Goal: Task Accomplishment & Management: Complete application form

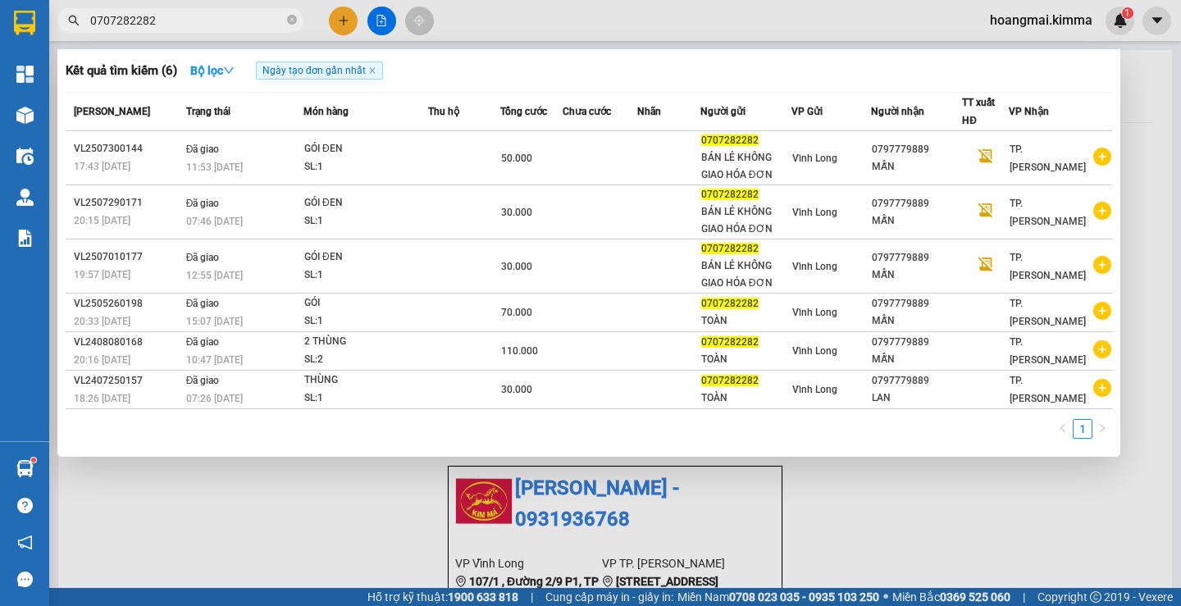
click at [339, 20] on div at bounding box center [590, 303] width 1181 height 606
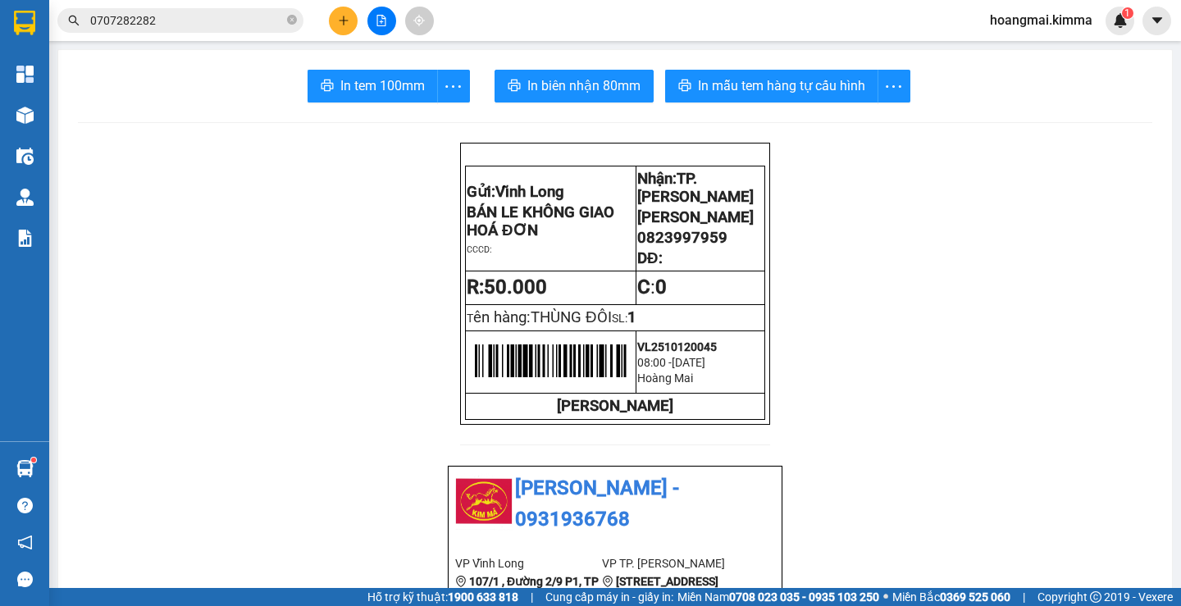
click at [335, 22] on button at bounding box center [343, 21] width 29 height 29
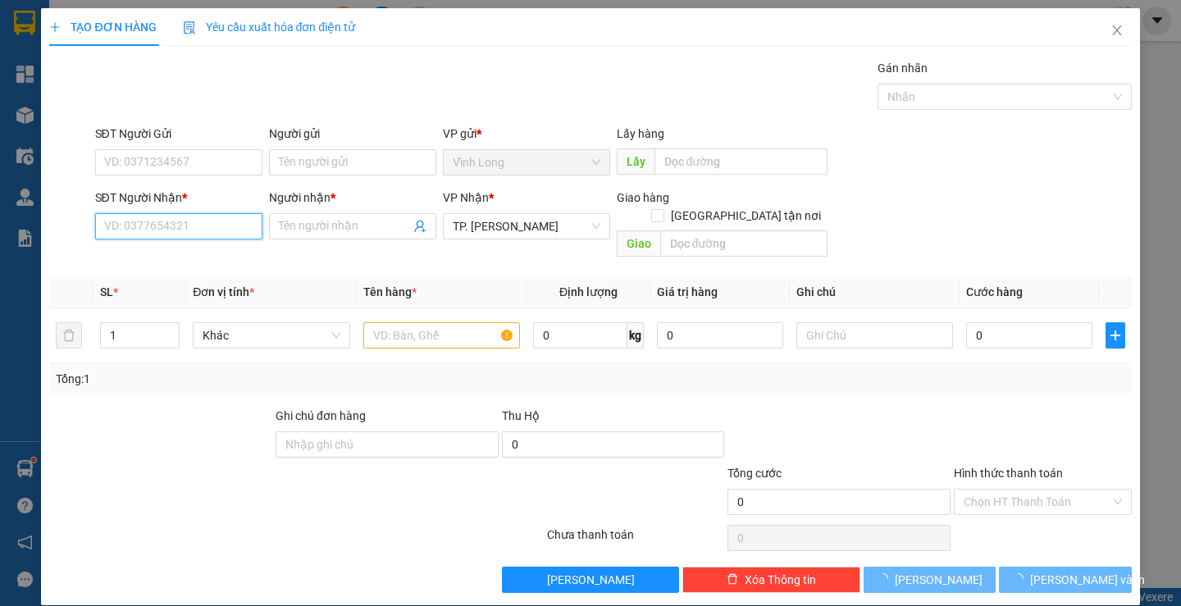
click at [201, 230] on input "SĐT Người Nhận *" at bounding box center [178, 226] width 167 height 26
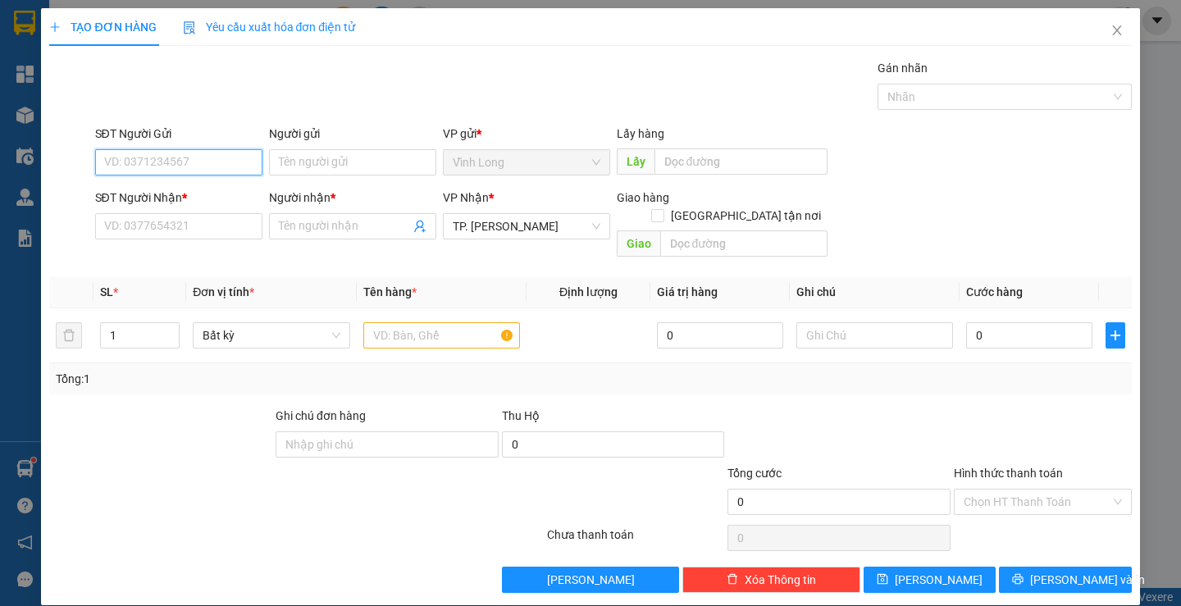
click at [121, 162] on input "SĐT Người Gửi" at bounding box center [178, 162] width 167 height 26
type input "093520534"
click at [206, 163] on input "093520534" at bounding box center [178, 162] width 167 height 26
click at [192, 185] on div "0933520534 - HIẾU" at bounding box center [176, 195] width 166 height 26
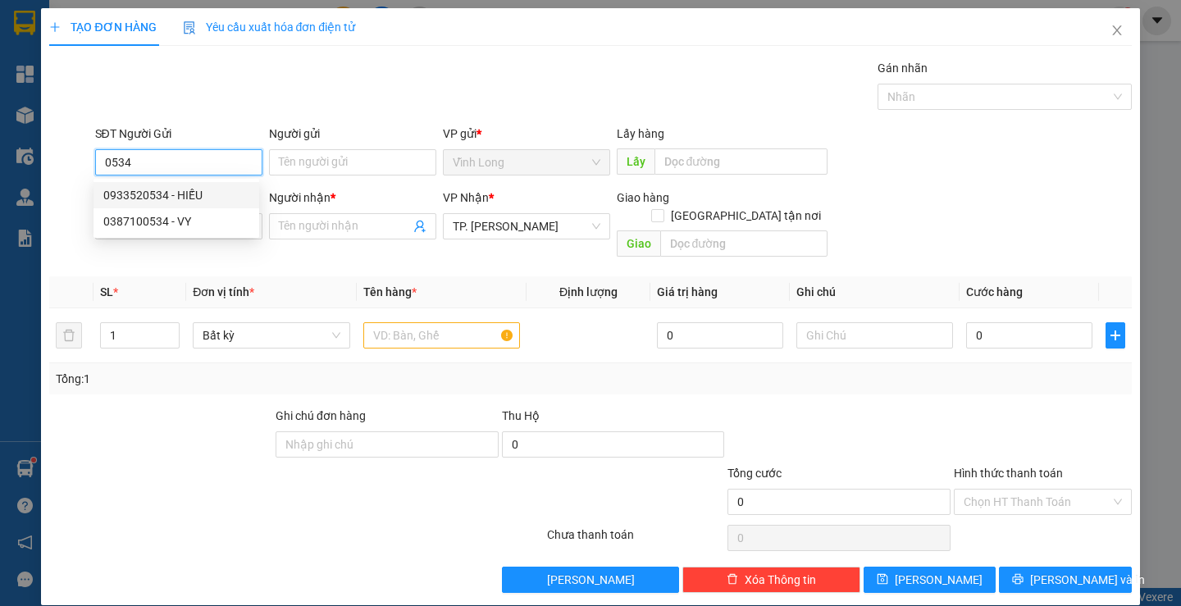
type input "0933520534"
type input "HIẾU"
type input "0933520534"
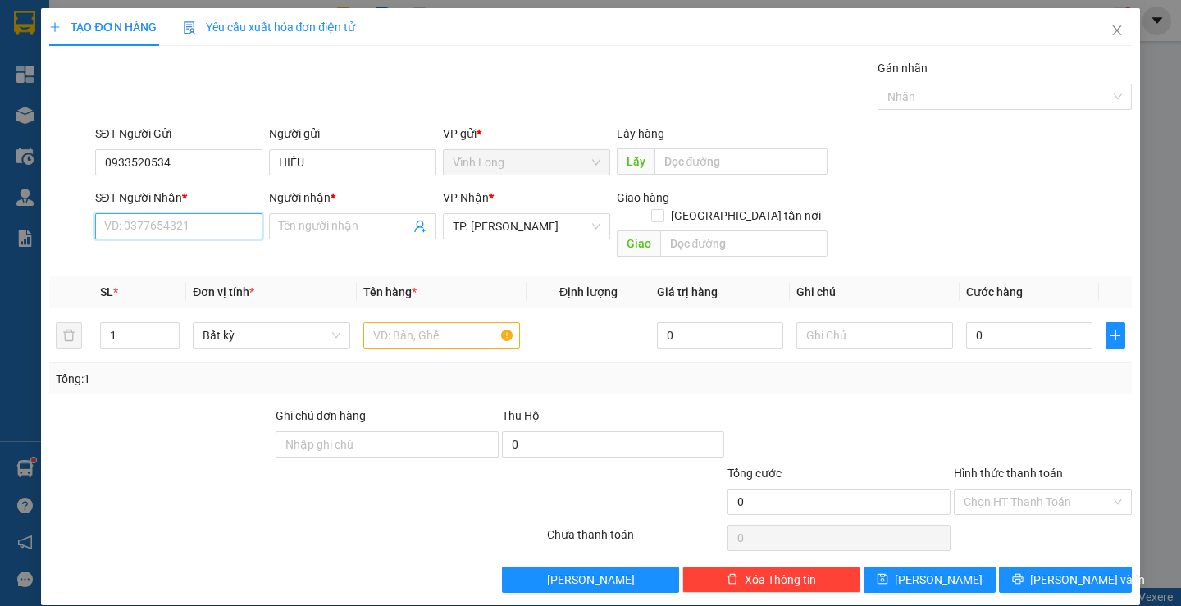
click at [207, 228] on input "SĐT Người Nhận *" at bounding box center [178, 226] width 167 height 26
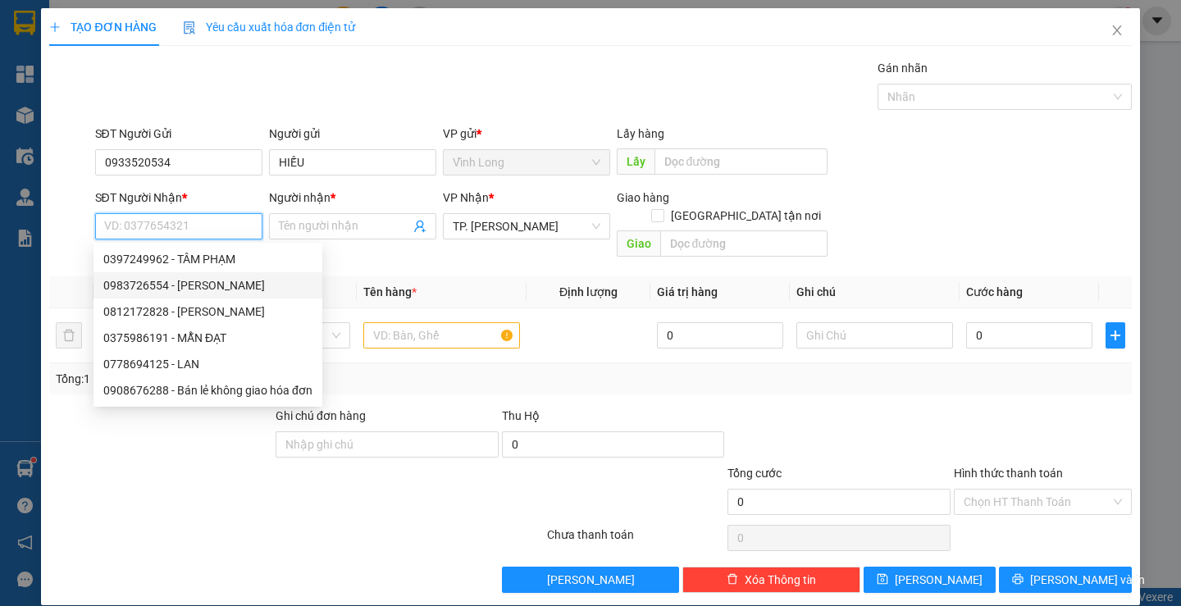
click at [257, 285] on div "0983726554 - [PERSON_NAME]" at bounding box center [207, 285] width 209 height 18
type input "0983726554"
type input "CTY [PERSON_NAME]"
checkbox input "true"
type input "220/59 [PERSON_NAME] P14 Q3"
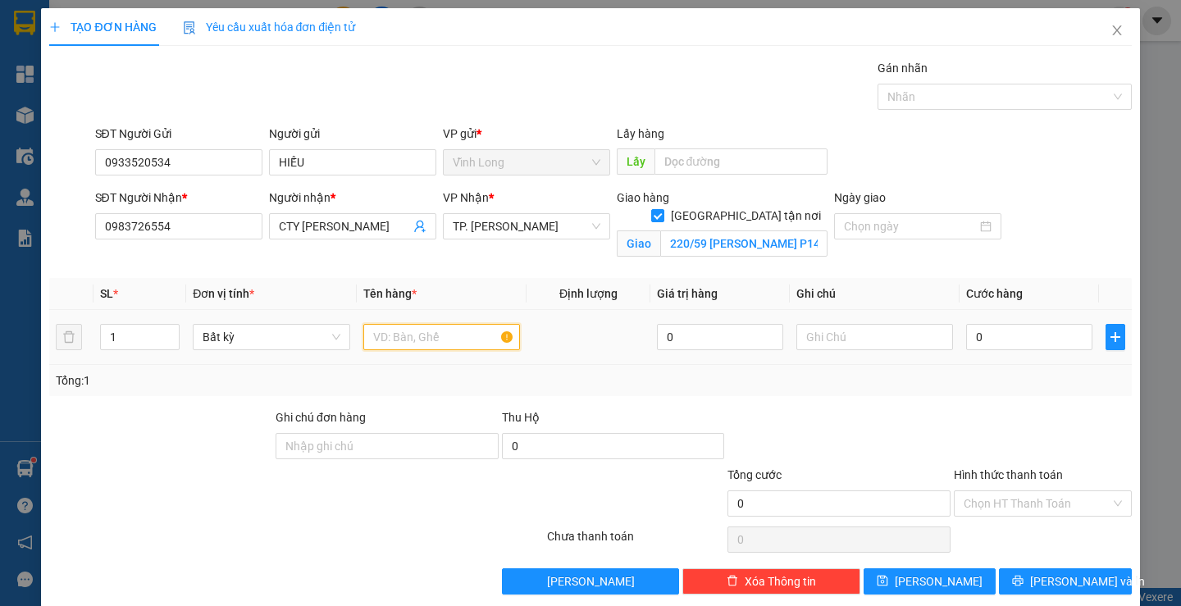
click at [403, 333] on input "text" at bounding box center [441, 337] width 157 height 26
type input "THÙNG"
type input "THƯ"
type input "1"
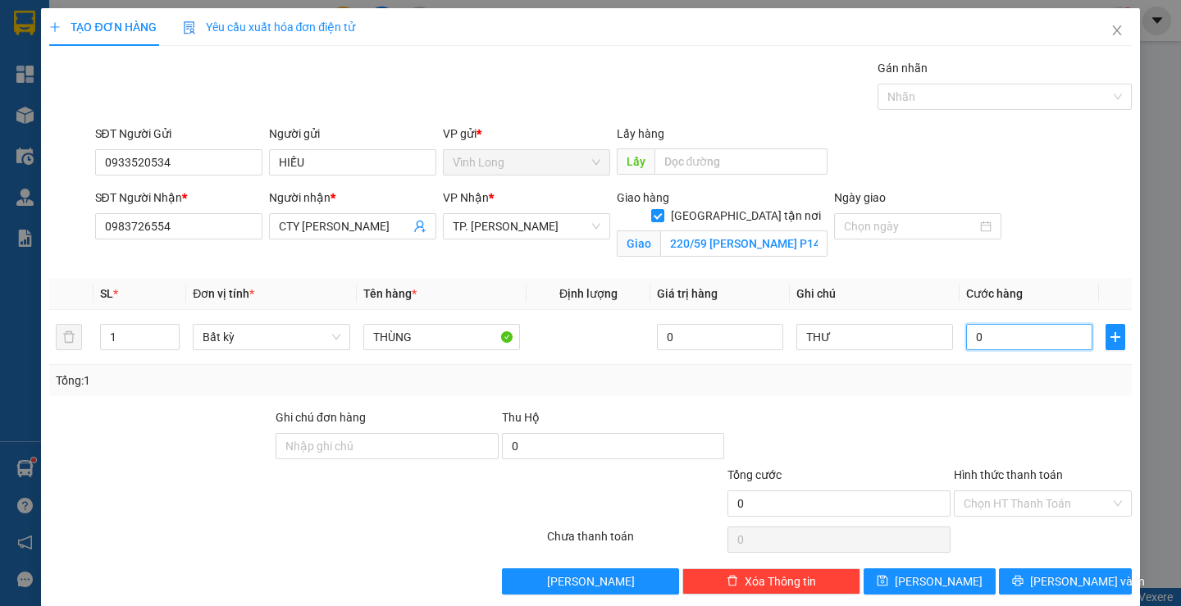
type input "1"
type input "11"
type input "110"
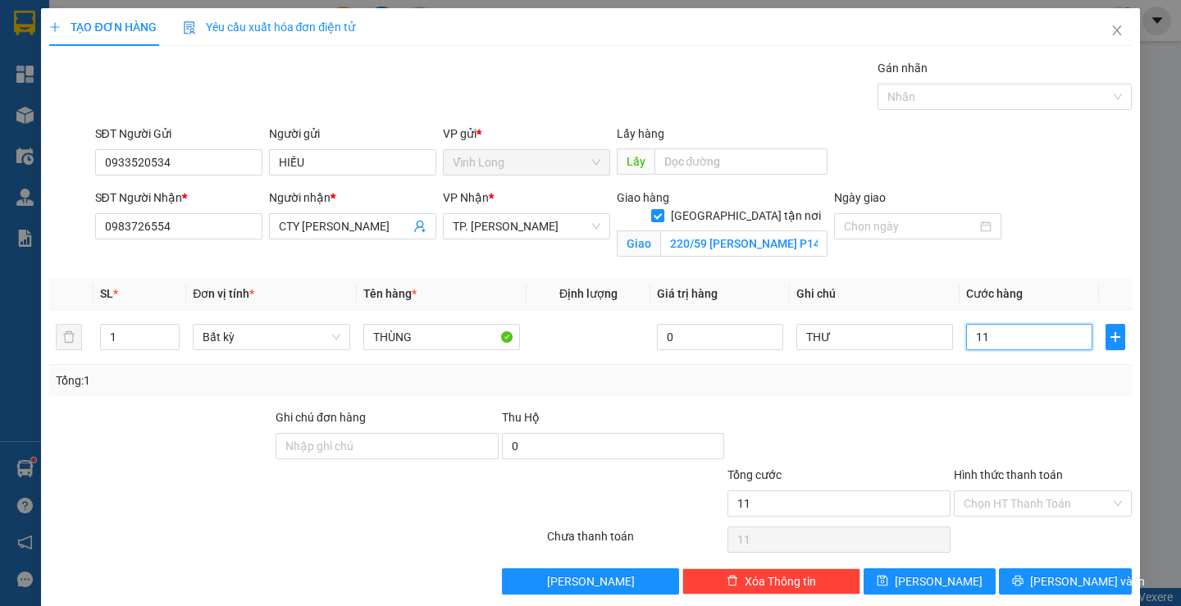
type input "110"
type input "110.000"
click at [1042, 383] on div "Tổng: 1" at bounding box center [590, 380] width 1068 height 18
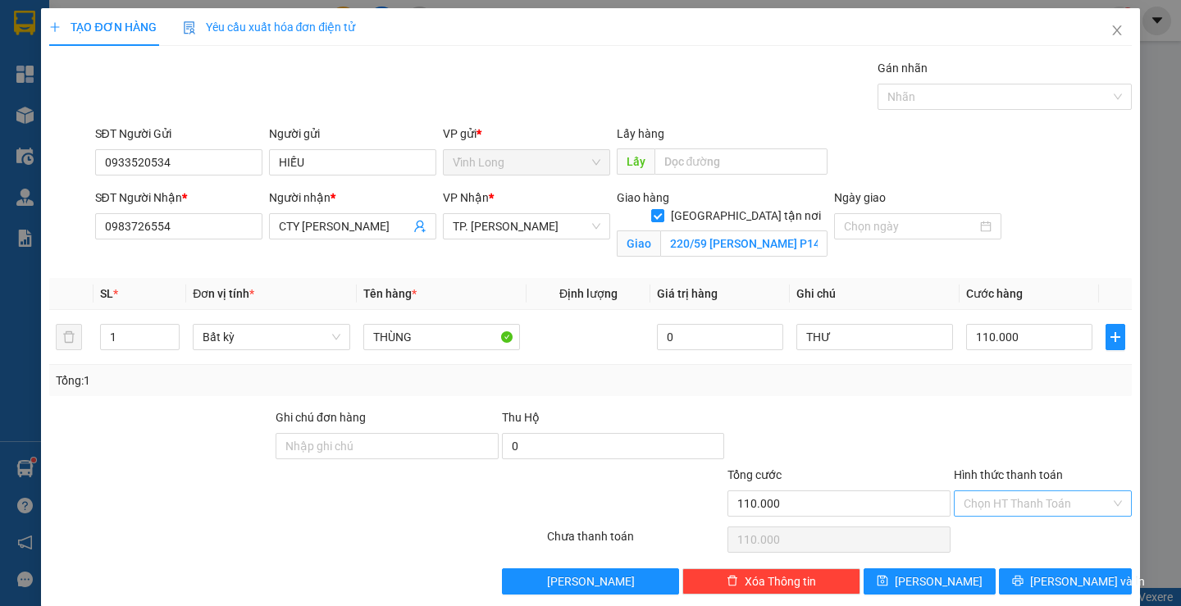
click at [1055, 502] on input "Hình thức thanh toán" at bounding box center [1036, 503] width 147 height 25
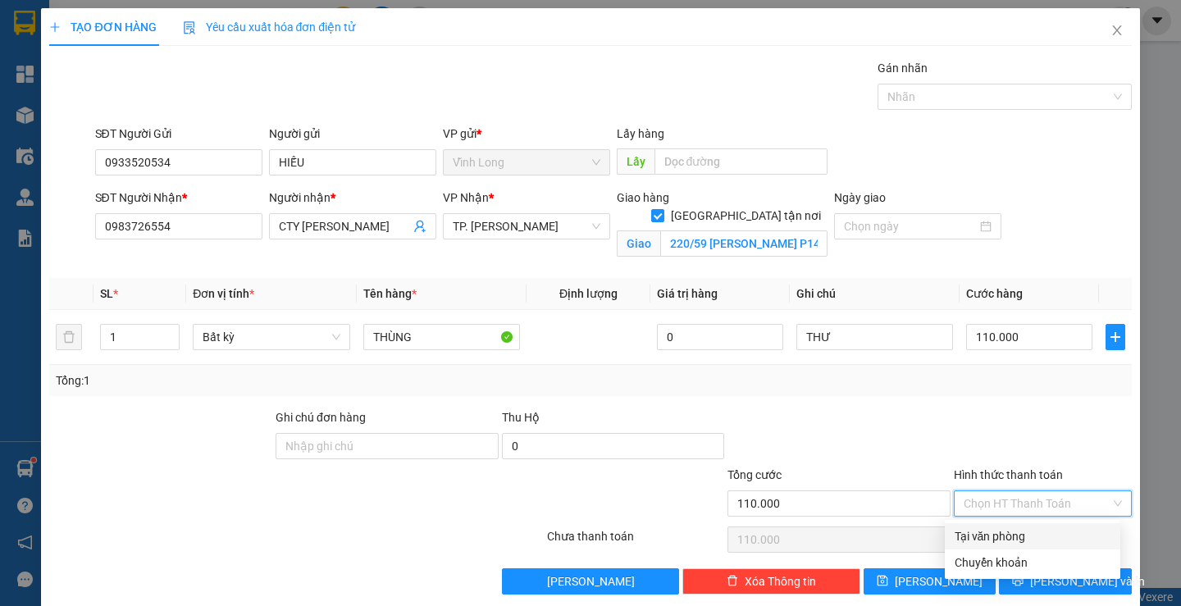
click at [1035, 539] on div "Tại văn phòng" at bounding box center [1032, 536] width 156 height 18
type input "0"
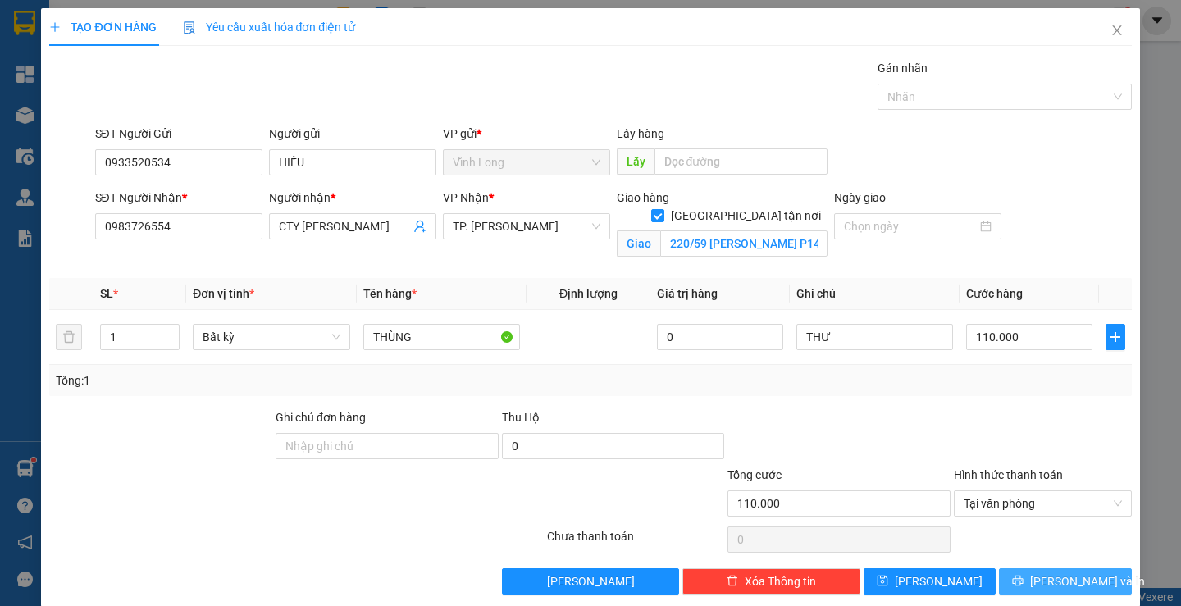
click at [1047, 579] on span "[PERSON_NAME] và In" at bounding box center [1087, 581] width 115 height 18
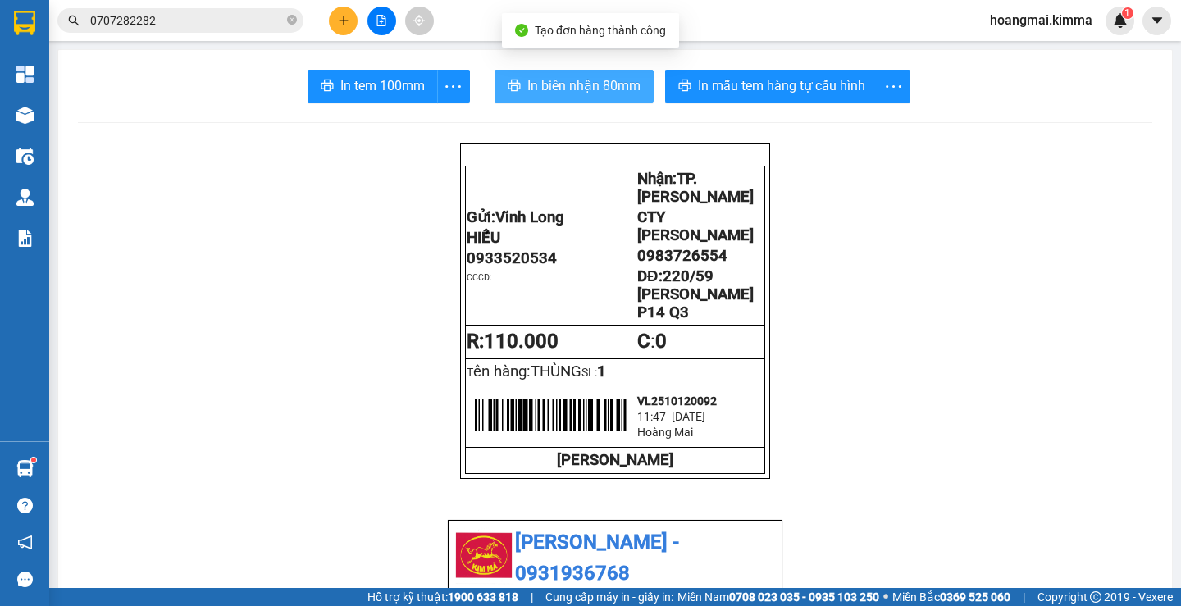
click at [544, 83] on span "In biên nhận 80mm" at bounding box center [583, 85] width 113 height 20
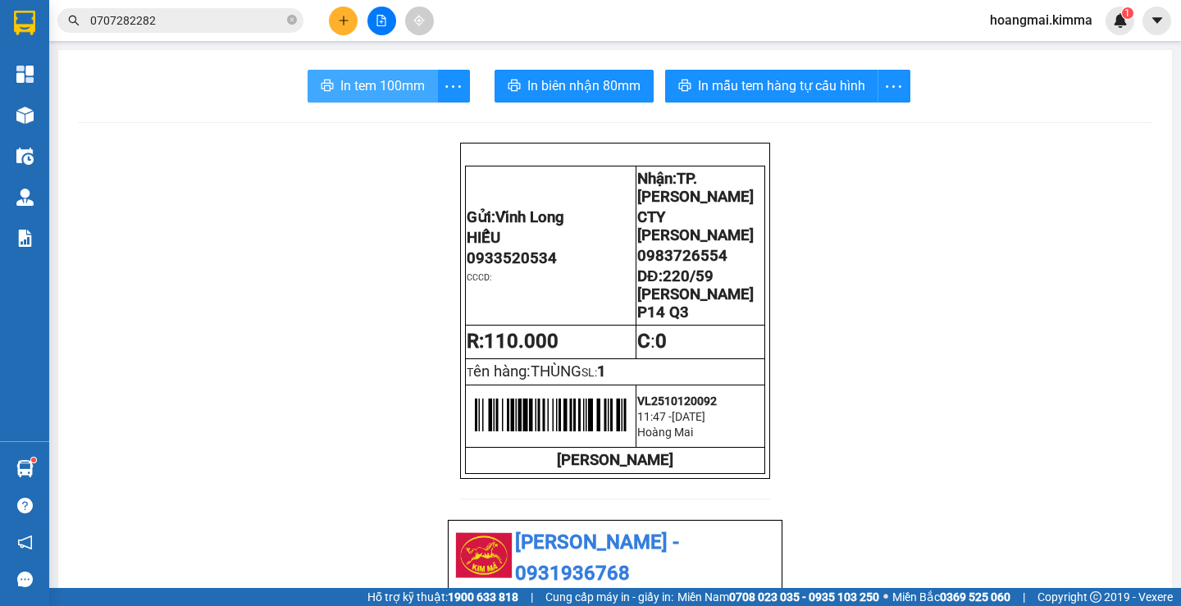
drag, startPoint x: 370, startPoint y: 78, endPoint x: 376, endPoint y: 86, distance: 10.5
click at [374, 81] on span "In tem 100mm" at bounding box center [382, 85] width 84 height 20
click at [348, 28] on button at bounding box center [343, 21] width 29 height 29
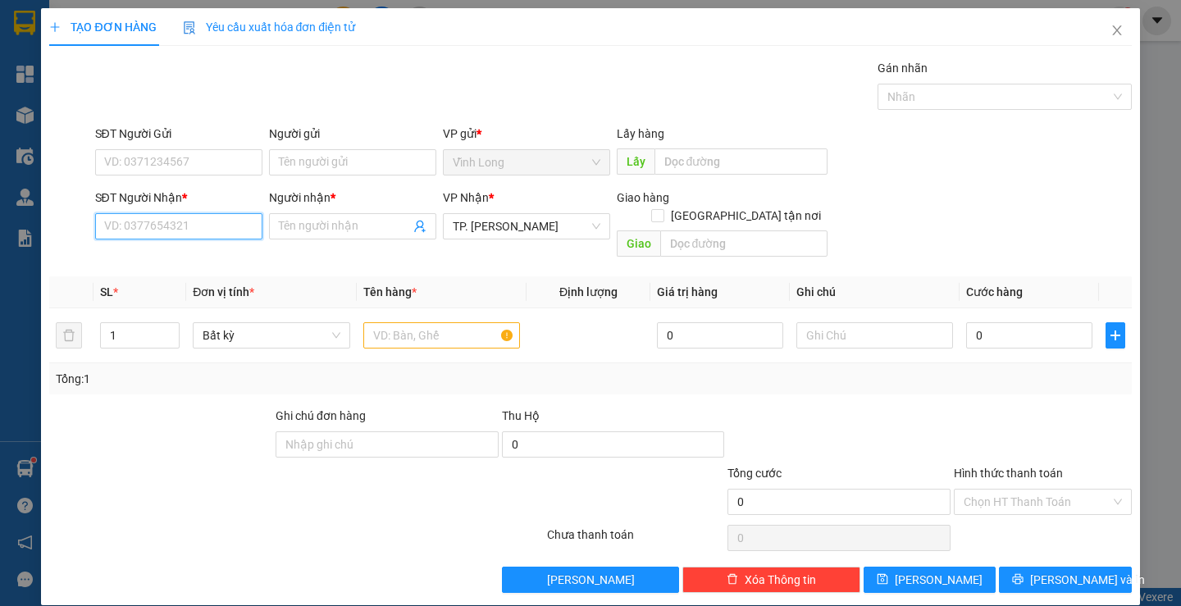
click at [188, 233] on input "SĐT Người Nhận *" at bounding box center [178, 226] width 167 height 26
click at [433, 326] on input "text" at bounding box center [441, 335] width 157 height 26
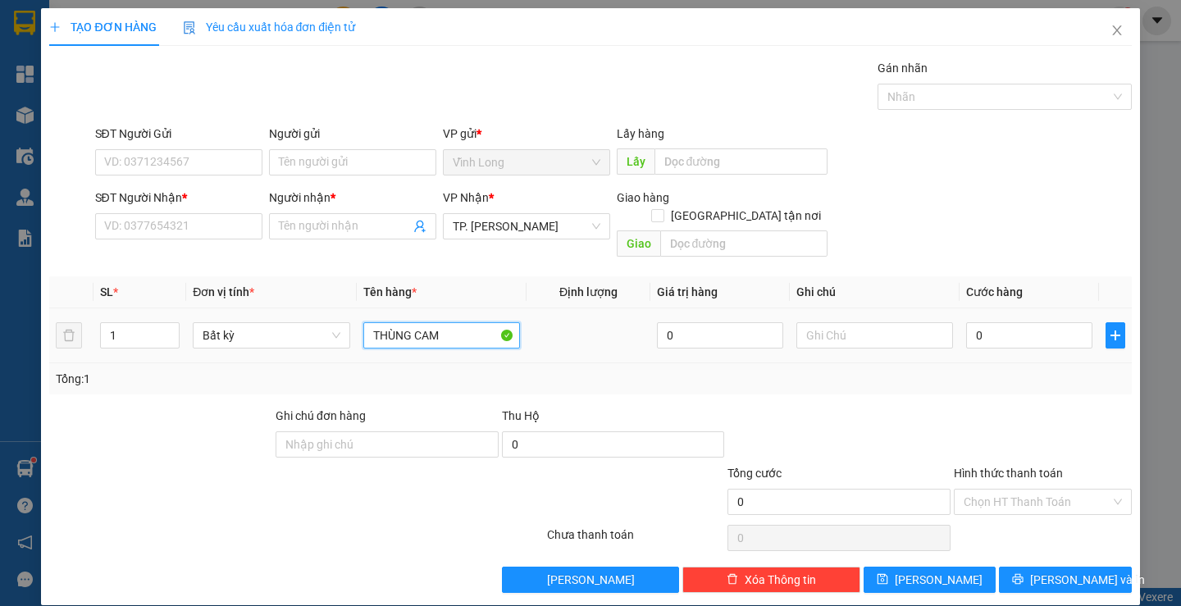
type input "THÙNG CAM"
type input "THƯ"
type input "4"
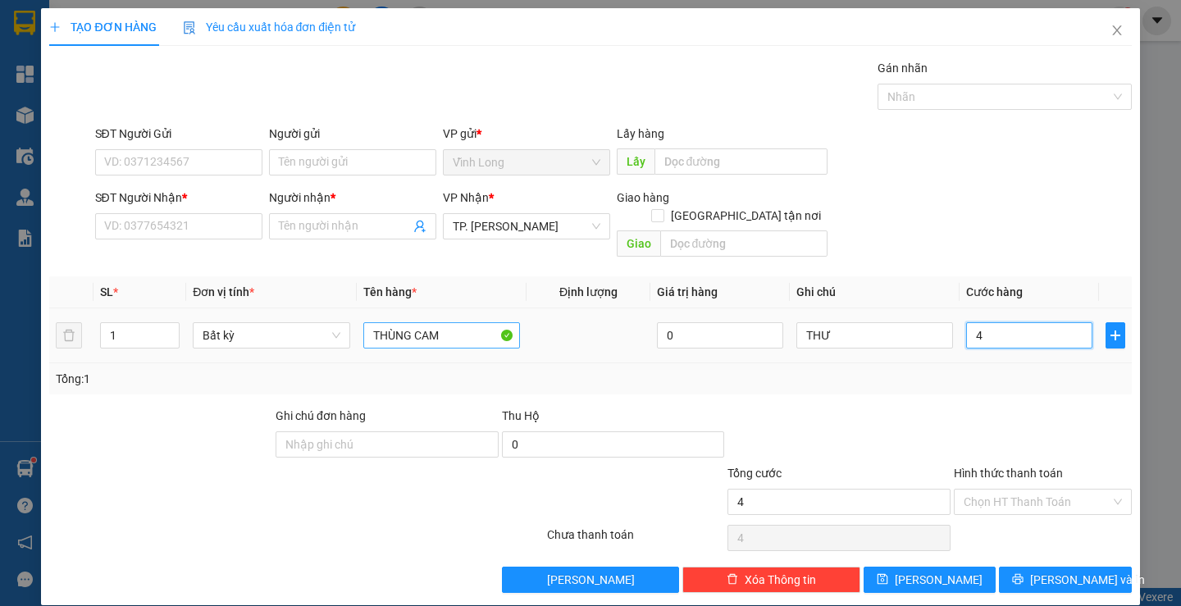
type input "40"
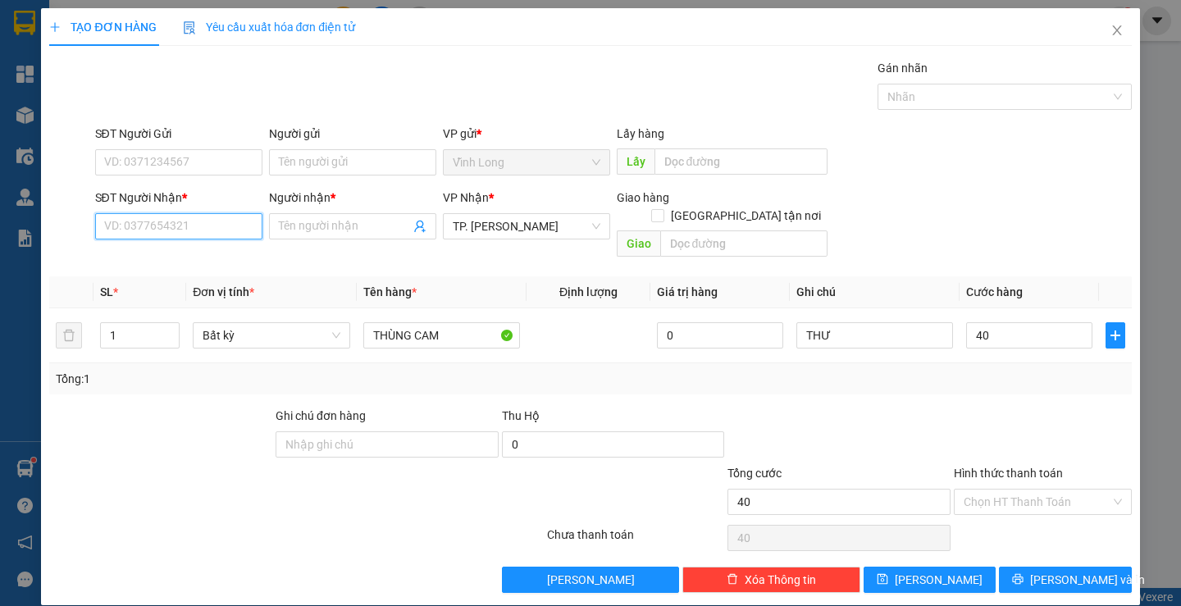
type input "40.000"
click at [187, 222] on input "SĐT Người Nhận *" at bounding box center [178, 226] width 167 height 26
type input "0936725595"
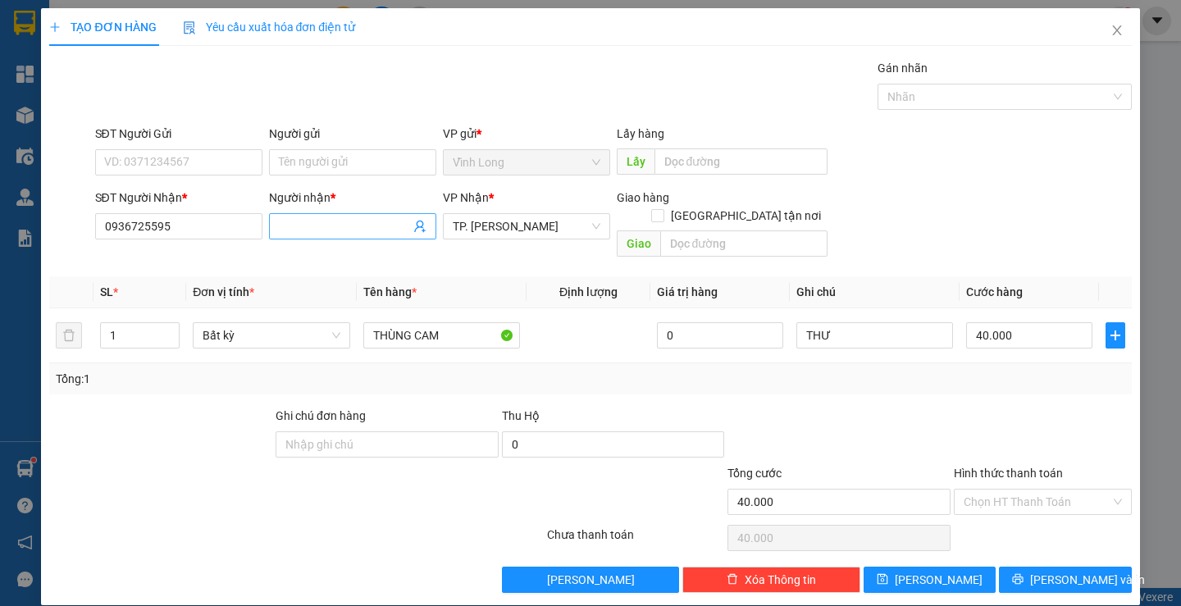
click at [306, 232] on input "Người nhận *" at bounding box center [344, 226] width 131 height 18
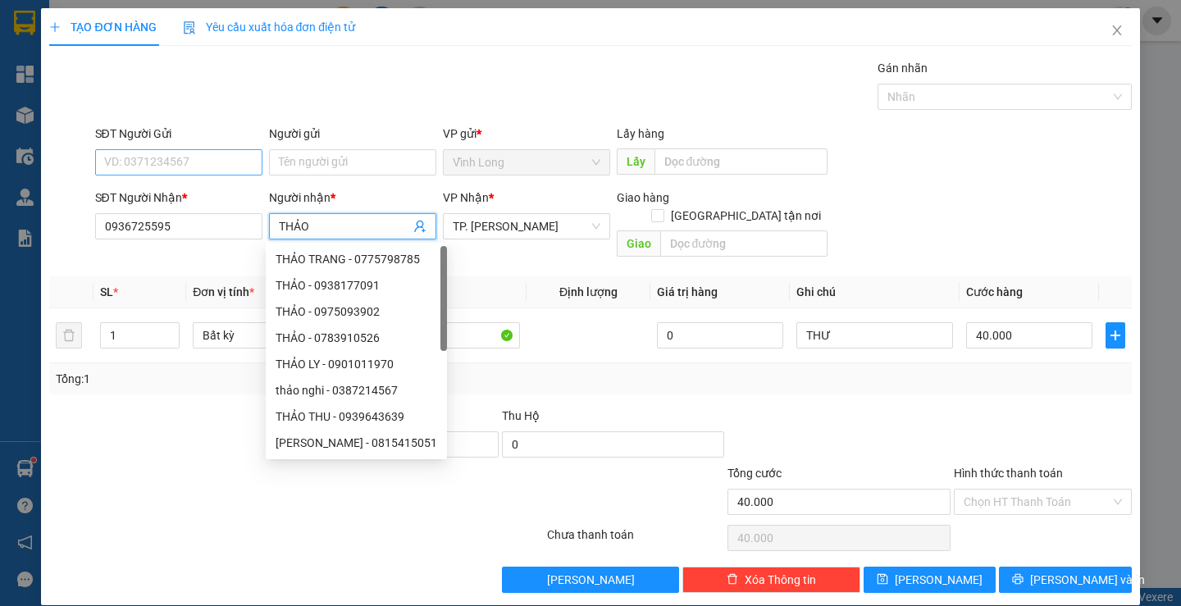
type input "THẢO"
click at [167, 170] on input "SĐT Người Gửi" at bounding box center [178, 162] width 167 height 26
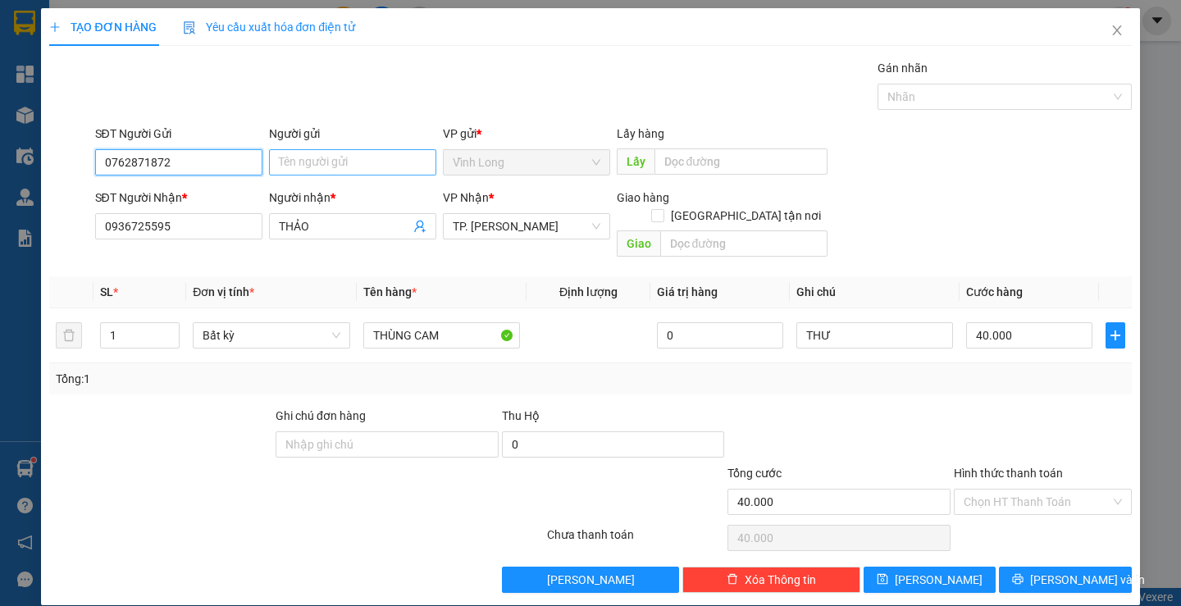
type input "0762871872"
click at [335, 161] on input "Người gửi" at bounding box center [352, 162] width 167 height 26
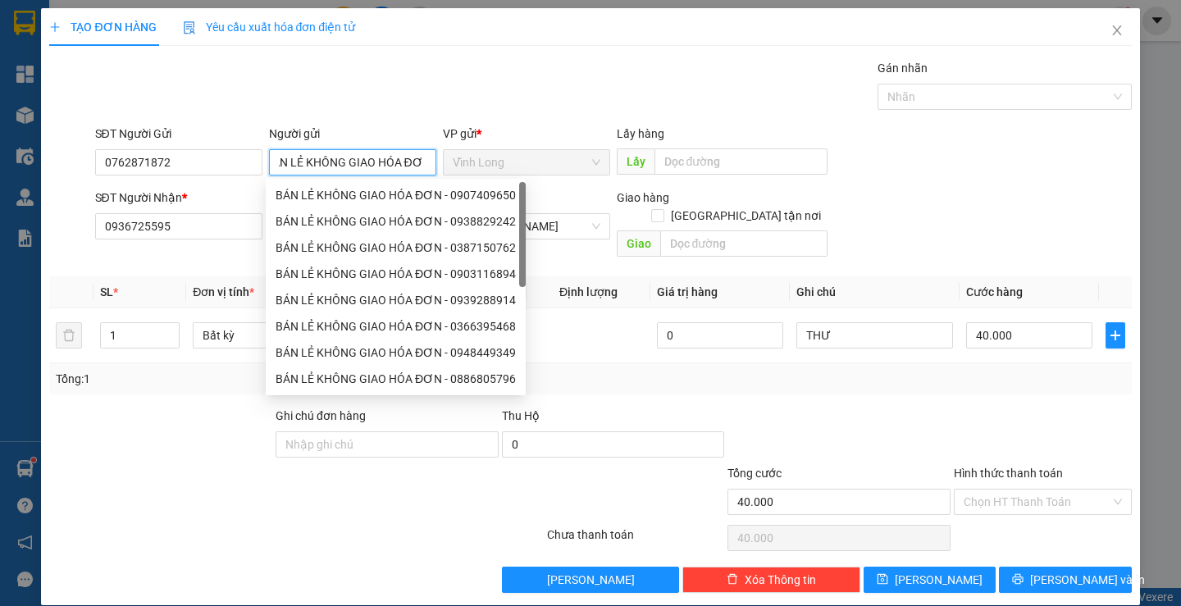
scroll to position [0, 23]
type input "BÁN LẺ KHÔNG GIAO HÓA ĐƠN"
click at [867, 340] on td "THƯ" at bounding box center [875, 335] width 170 height 55
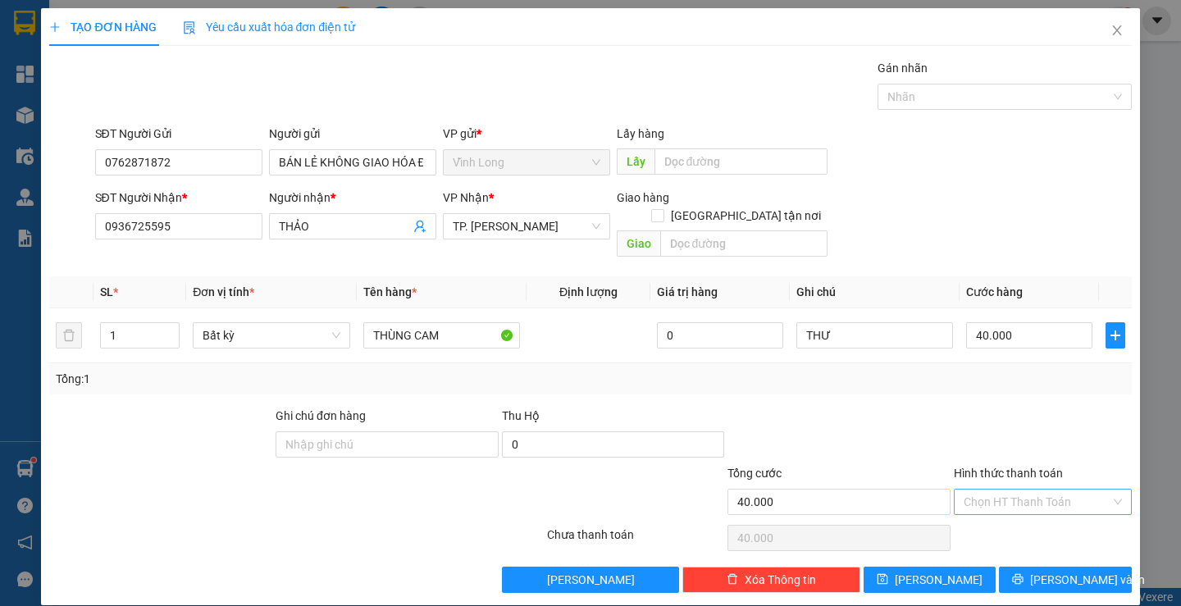
click at [1034, 489] on input "Hình thức thanh toán" at bounding box center [1036, 501] width 147 height 25
click at [1031, 512] on div "Tại văn phòng" at bounding box center [1032, 517] width 156 height 18
type input "0"
click at [1074, 571] on span "[PERSON_NAME] và In" at bounding box center [1087, 580] width 115 height 18
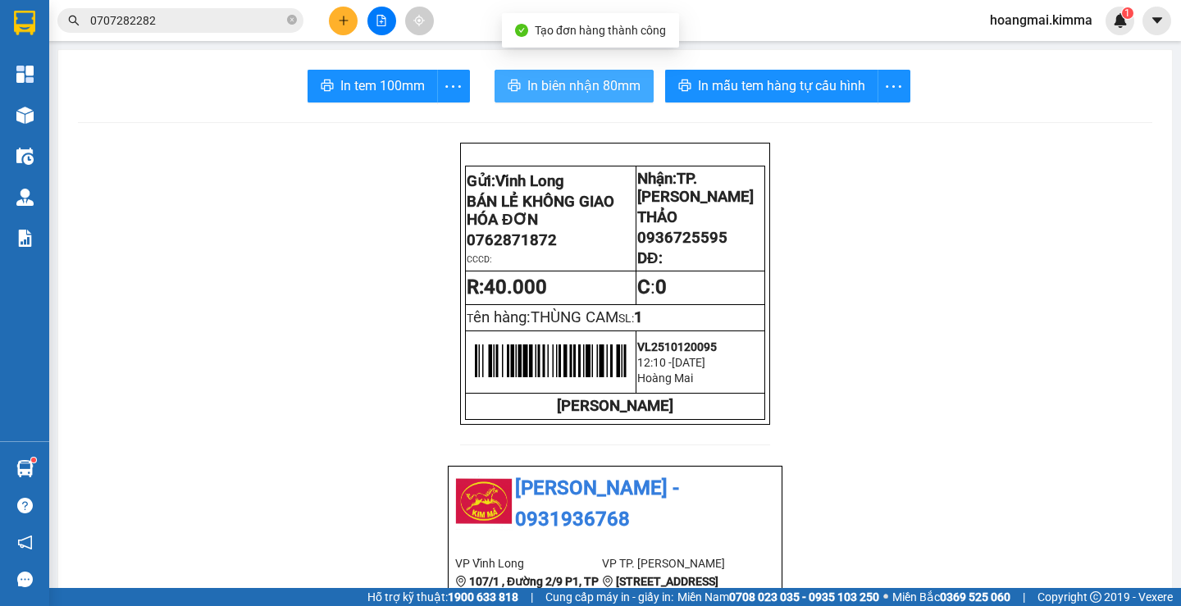
click at [542, 91] on span "In biên nhận 80mm" at bounding box center [583, 85] width 113 height 20
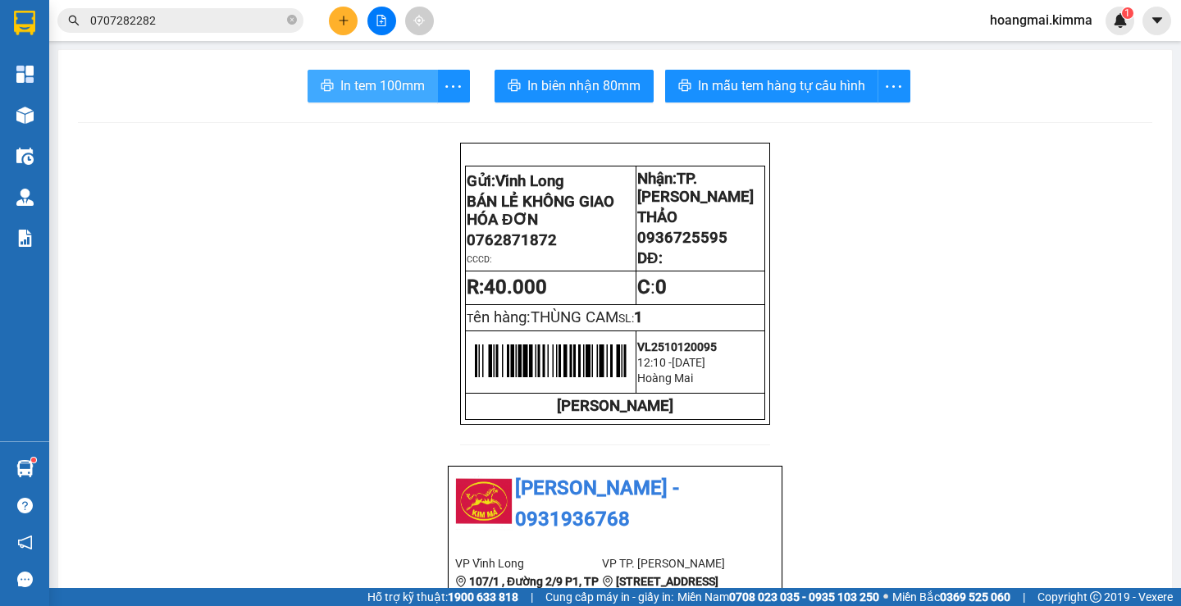
click at [357, 81] on span "In tem 100mm" at bounding box center [382, 85] width 84 height 20
click at [353, 20] on button at bounding box center [343, 21] width 29 height 29
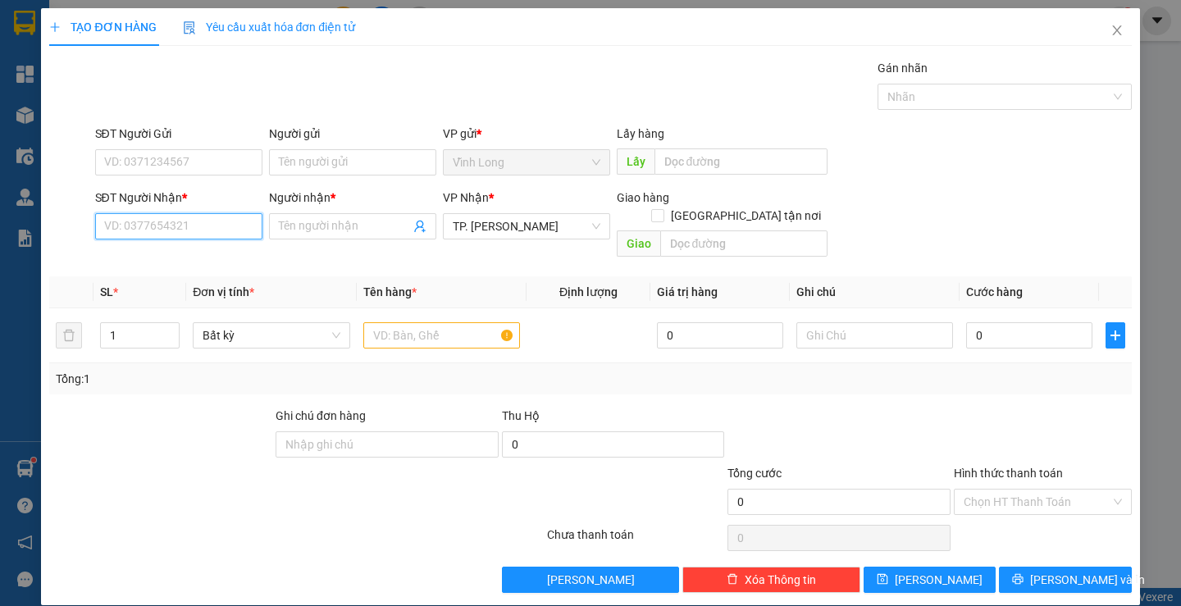
click at [197, 223] on input "SĐT Người Nhận *" at bounding box center [178, 226] width 167 height 26
type input "0938500668"
click at [193, 259] on div "0938500668 - QUANG" at bounding box center [176, 259] width 146 height 18
type input "QUANG"
type input "0938500668"
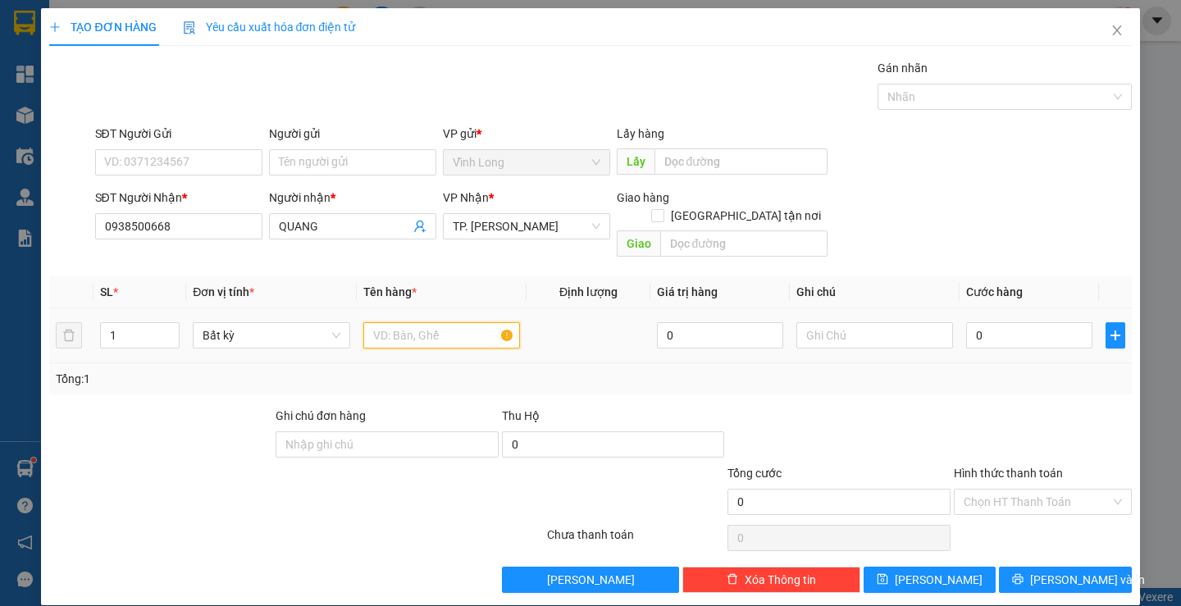
click at [389, 322] on input "text" at bounding box center [441, 335] width 157 height 26
type input "GÓI"
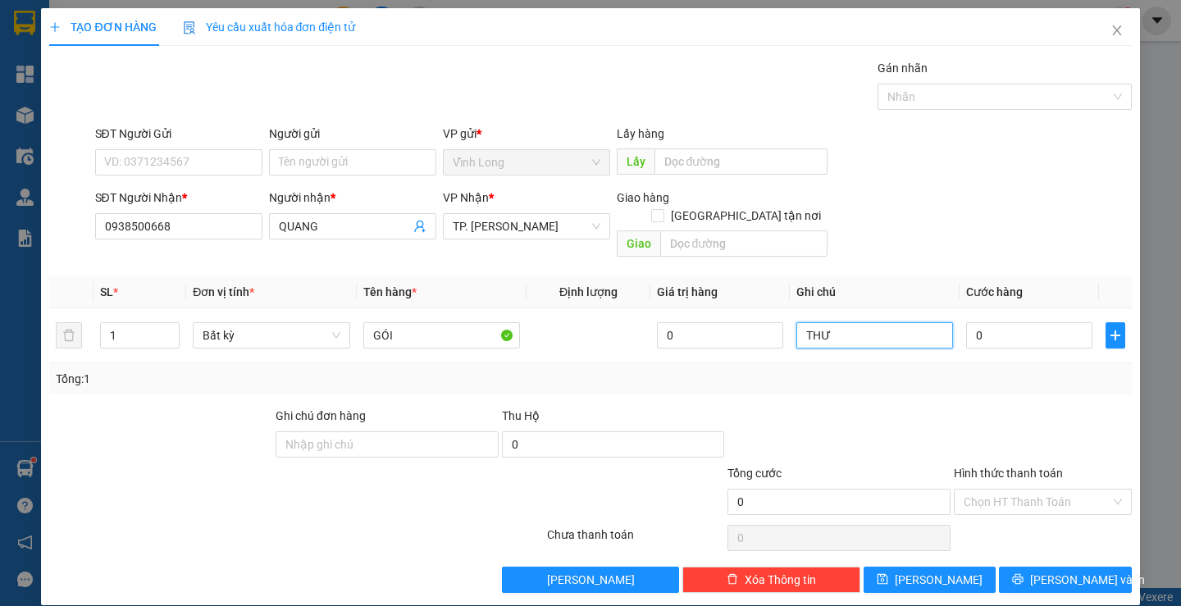
type input "THƯ"
type input "3"
type input "30"
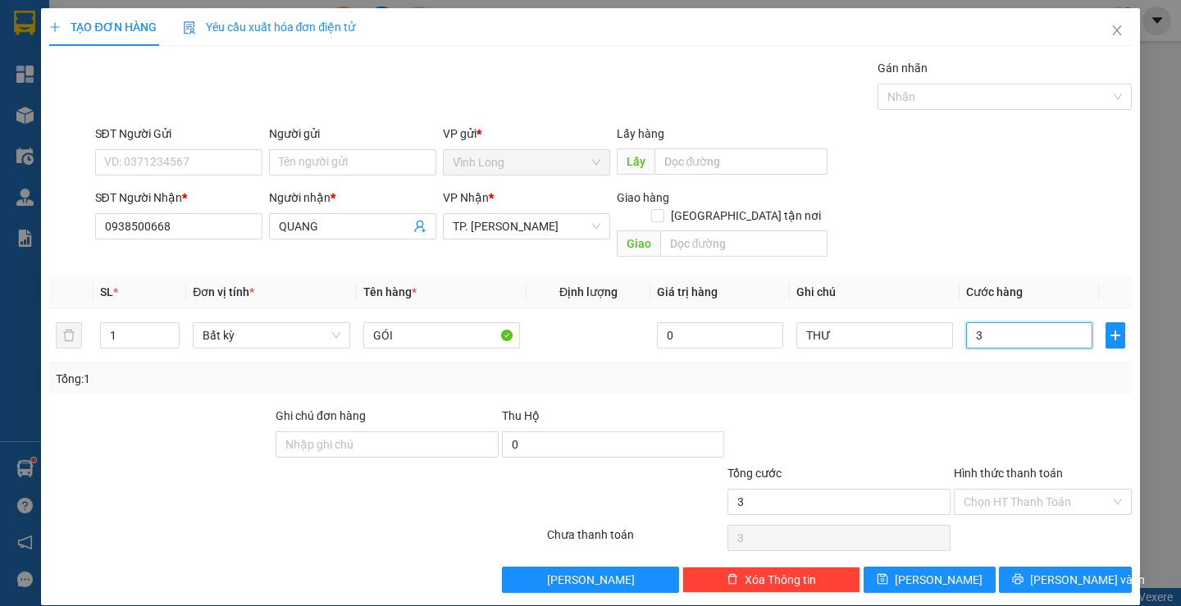
type input "30"
type input "30.000"
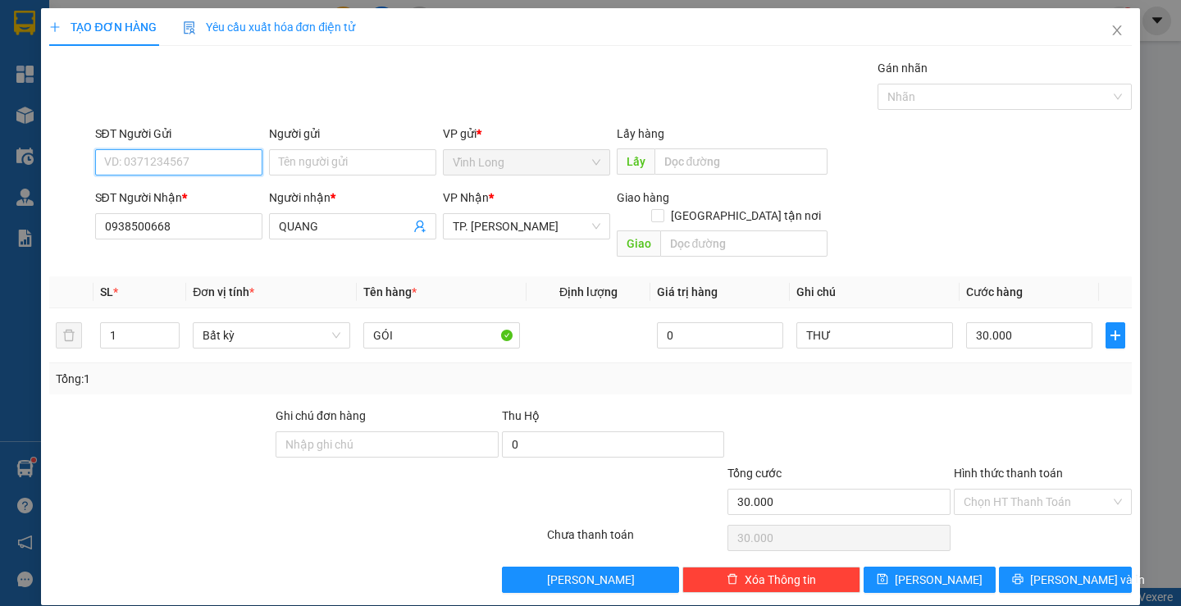
click at [212, 171] on input "SĐT Người Gửi" at bounding box center [178, 162] width 167 height 26
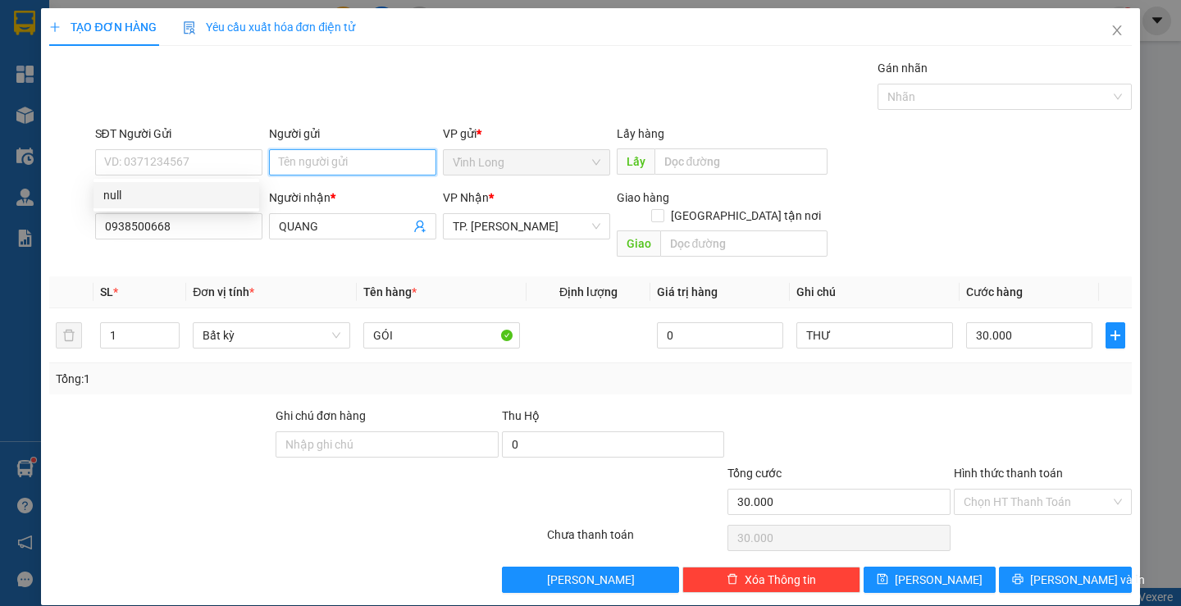
click at [301, 160] on input "Người gửi" at bounding box center [352, 162] width 167 height 26
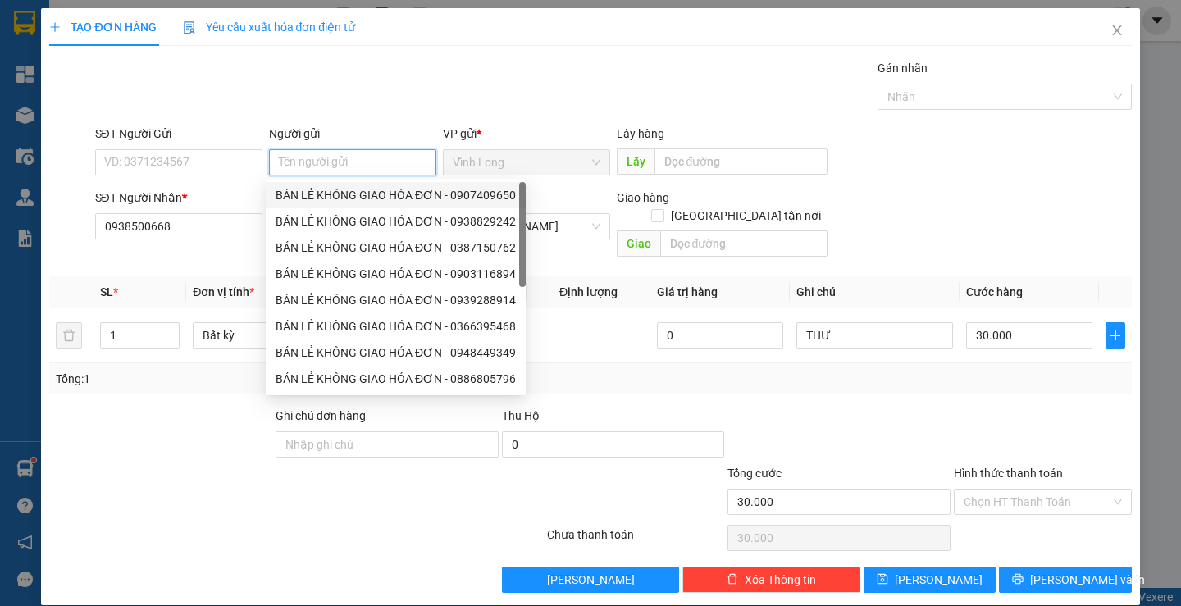
click at [322, 193] on div "BÁN LẺ KHÔNG GIAO HÓA ĐƠN - 0907409650" at bounding box center [395, 195] width 240 height 18
type input "0907409650"
type input "BÁN LẺ KHÔNG GIAO HÓA ĐƠN"
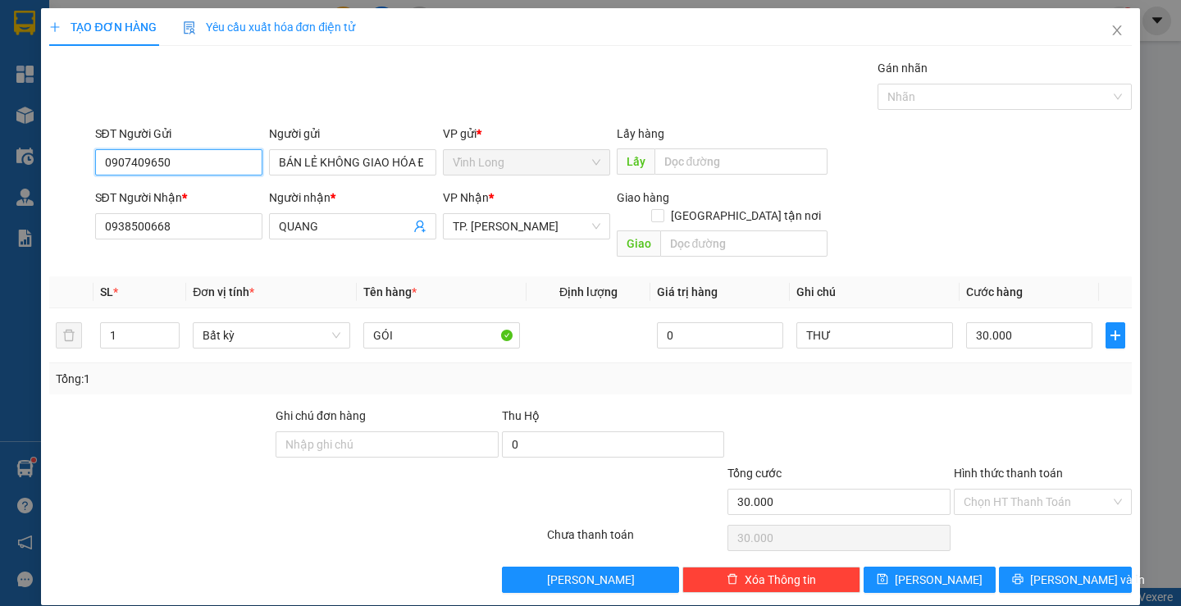
click at [219, 164] on input "0907409650" at bounding box center [178, 162] width 167 height 26
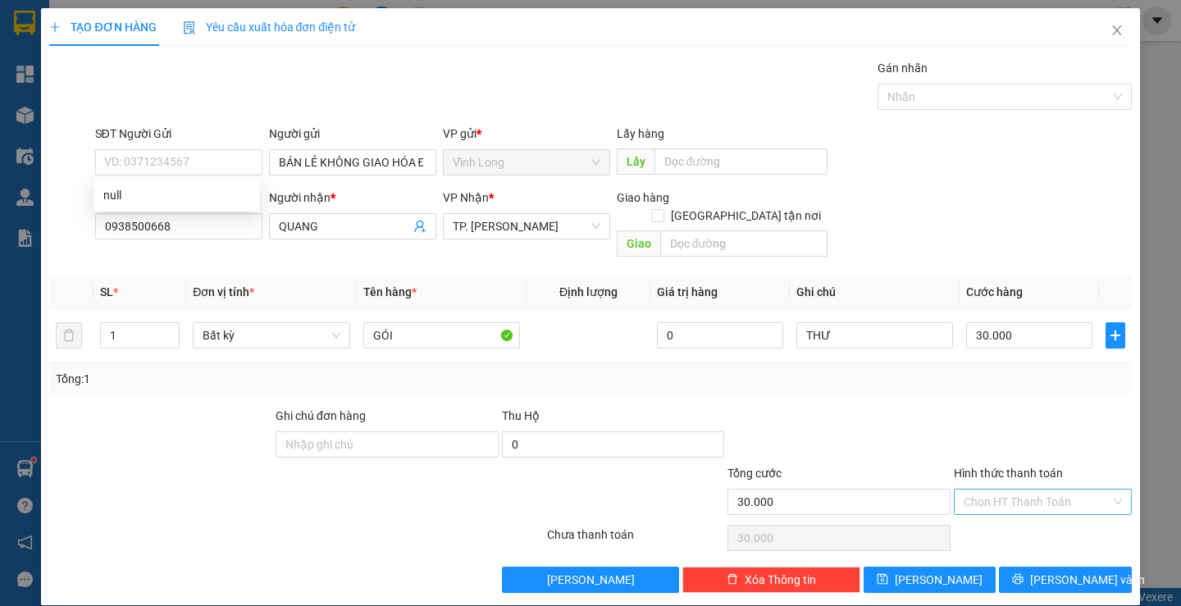
click at [1043, 489] on input "Hình thức thanh toán" at bounding box center [1036, 501] width 147 height 25
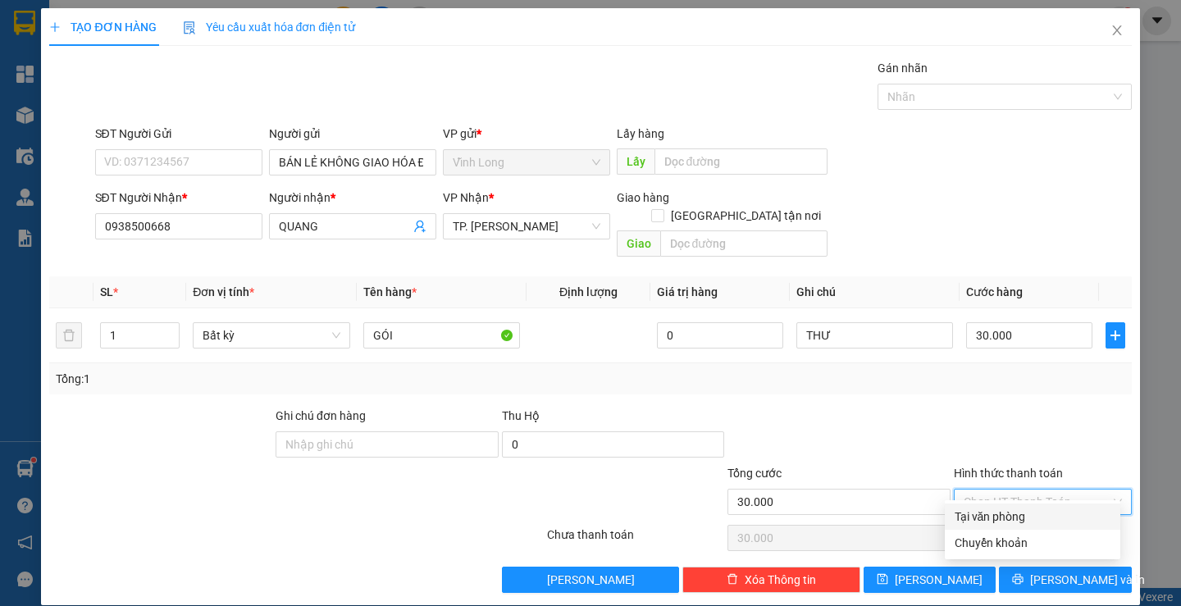
click at [1040, 512] on div "Tại văn phòng" at bounding box center [1032, 517] width 156 height 18
type input "0"
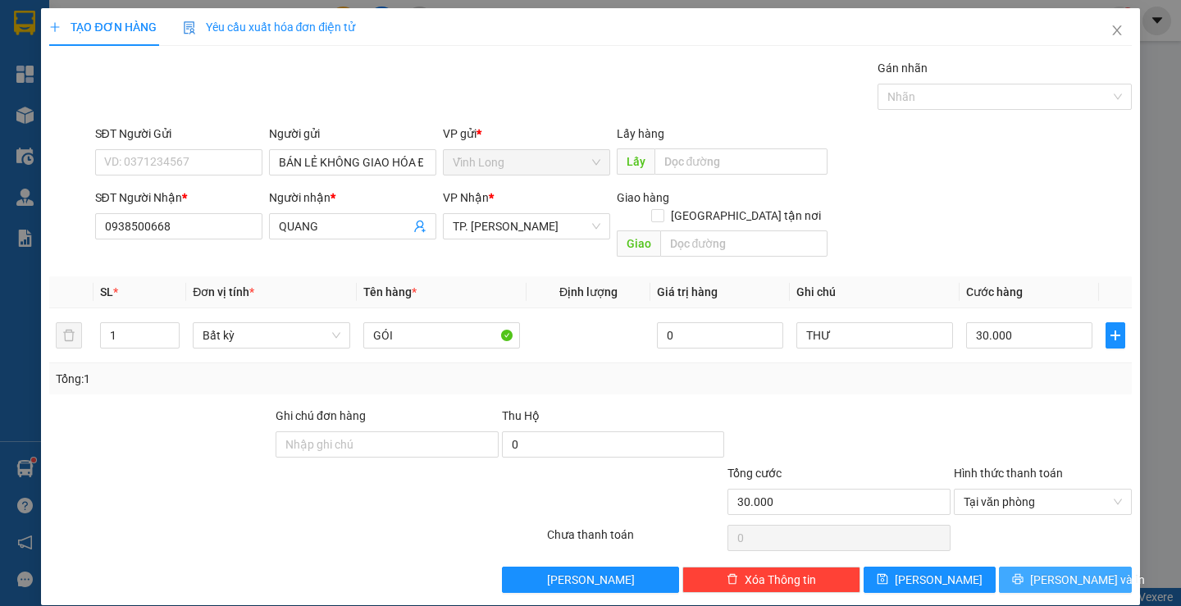
click at [1043, 567] on button "[PERSON_NAME] và In" at bounding box center [1065, 580] width 132 height 26
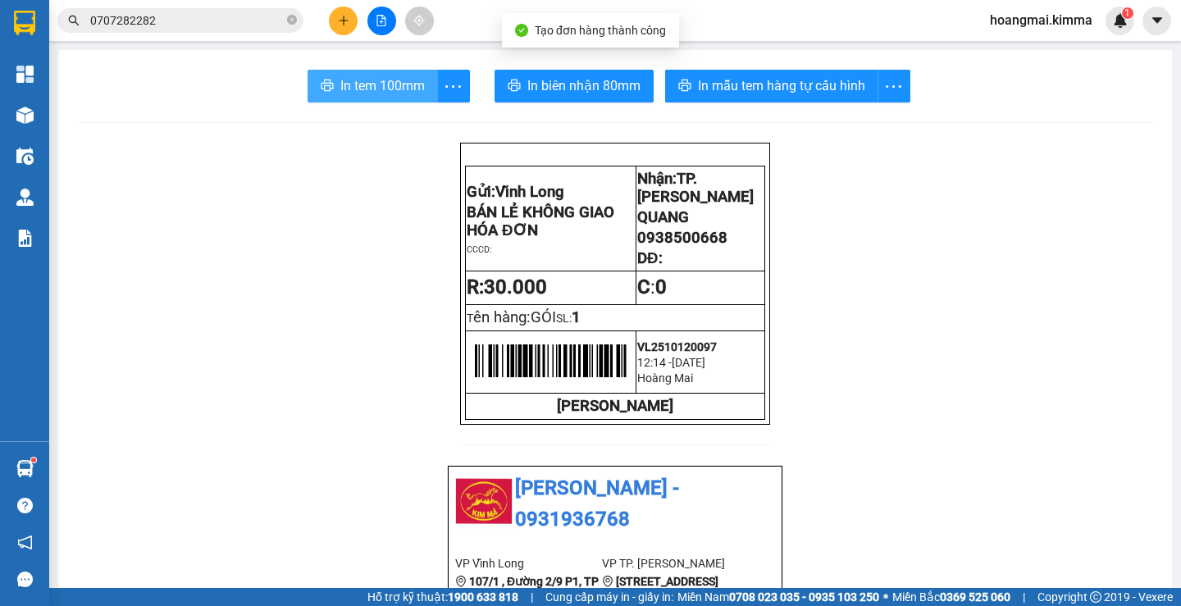
click at [392, 91] on span "In tem 100mm" at bounding box center [382, 85] width 84 height 20
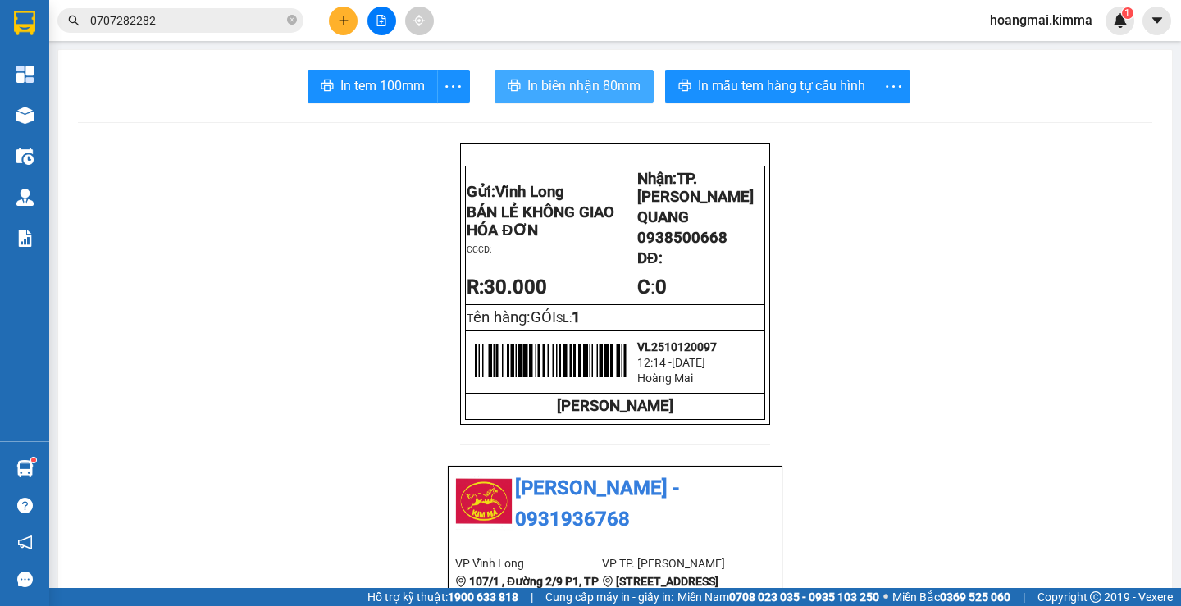
click at [541, 80] on span "In biên nhận 80mm" at bounding box center [583, 85] width 113 height 20
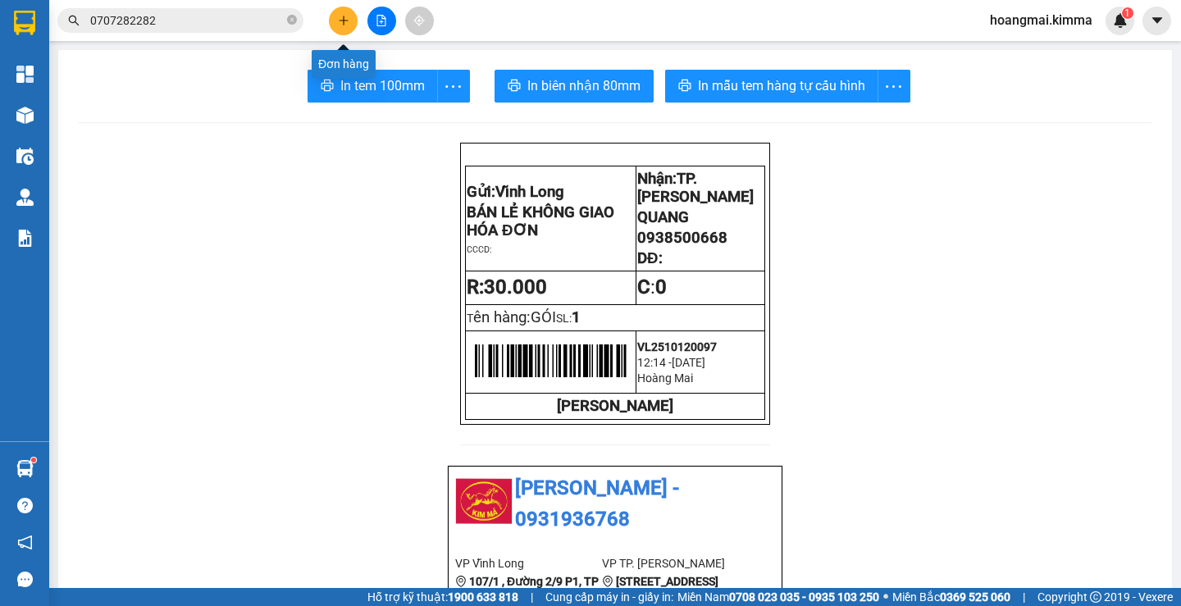
click at [346, 24] on icon "plus" at bounding box center [343, 20] width 11 height 11
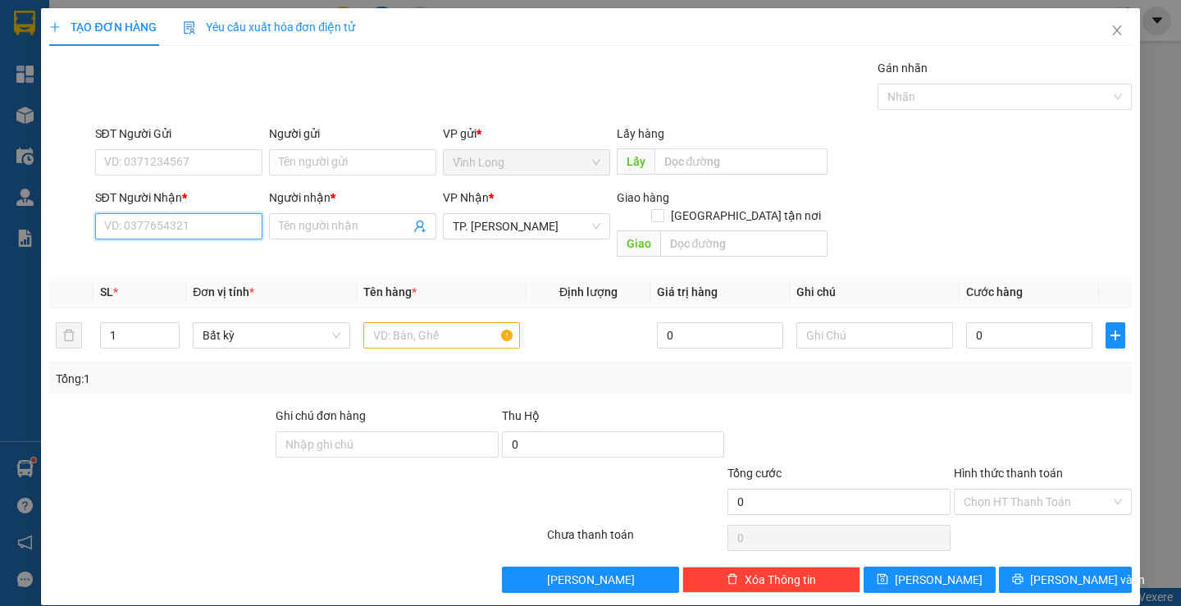
click at [171, 215] on input "SĐT Người Nhận *" at bounding box center [178, 226] width 167 height 26
type input "0938060115"
click at [299, 230] on input "Người nhận *" at bounding box center [344, 226] width 131 height 18
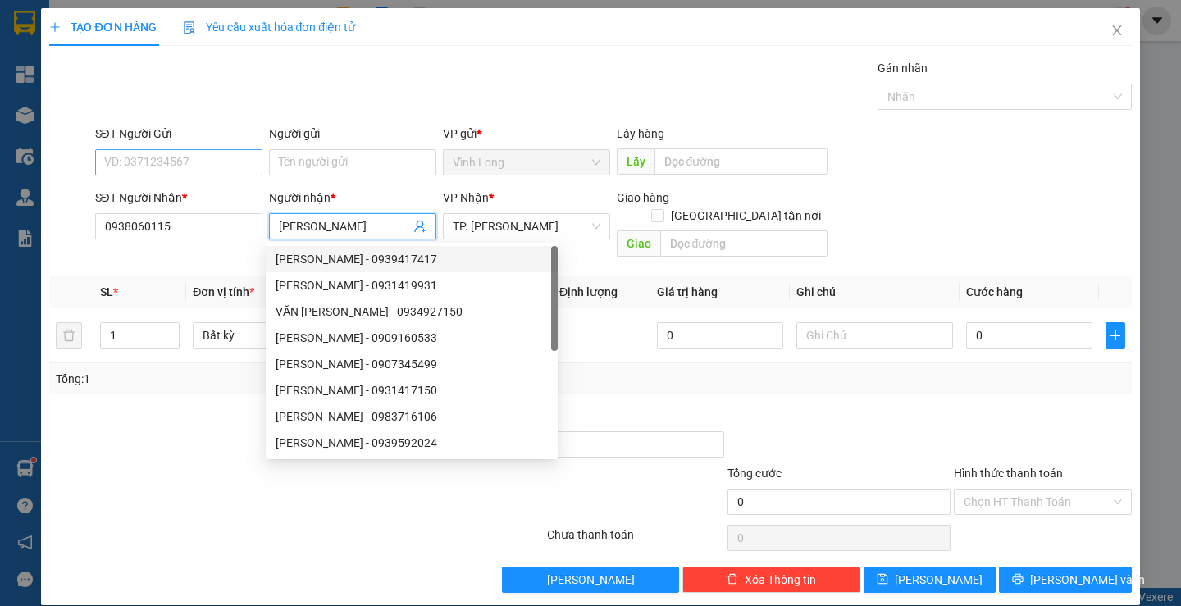
type input "[PERSON_NAME]"
click at [188, 156] on input "SĐT Người Gửi" at bounding box center [178, 162] width 167 height 26
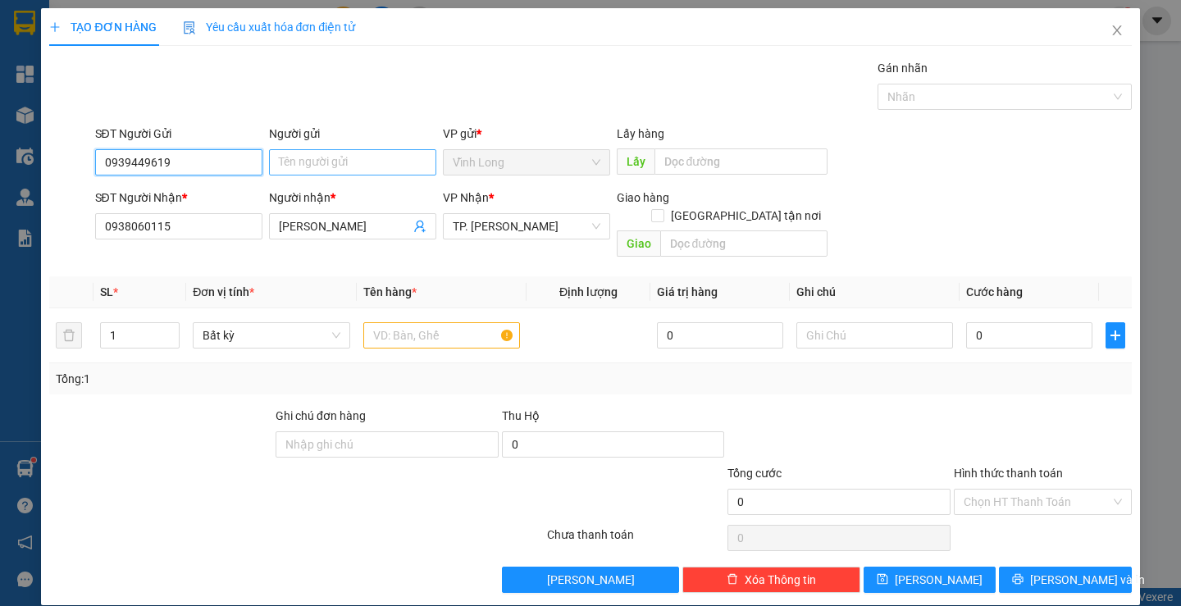
type input "0939449619"
click at [317, 170] on input "Người gửi" at bounding box center [352, 162] width 167 height 26
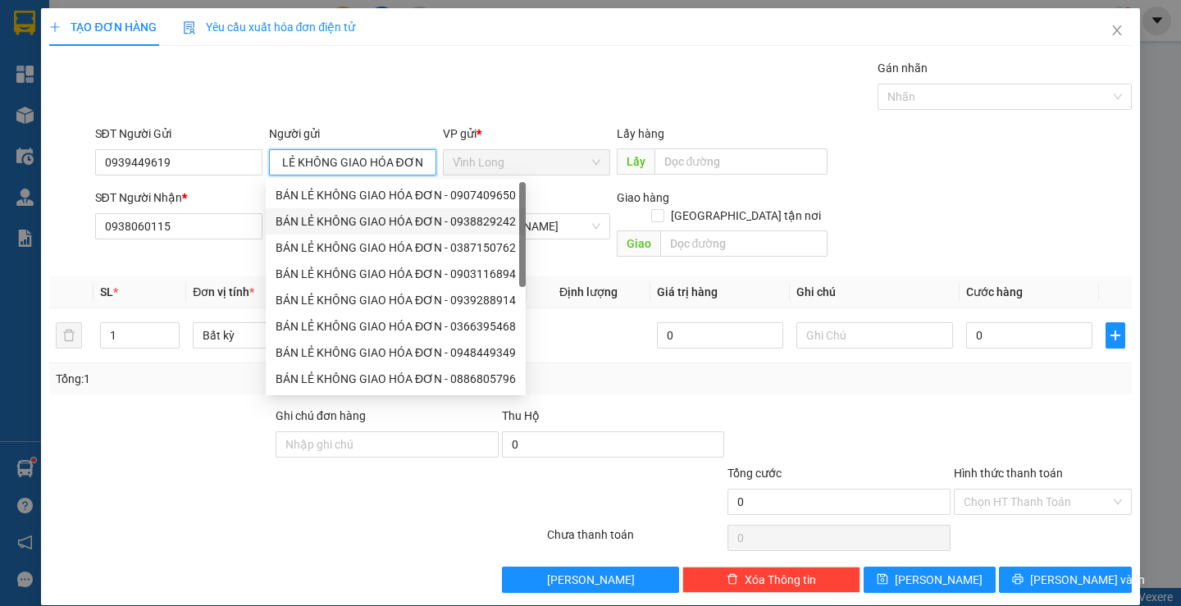
type input "BÁN LẺ KHÔNG GIAO HÓA ĐƠN"
click at [826, 407] on div at bounding box center [839, 435] width 226 height 57
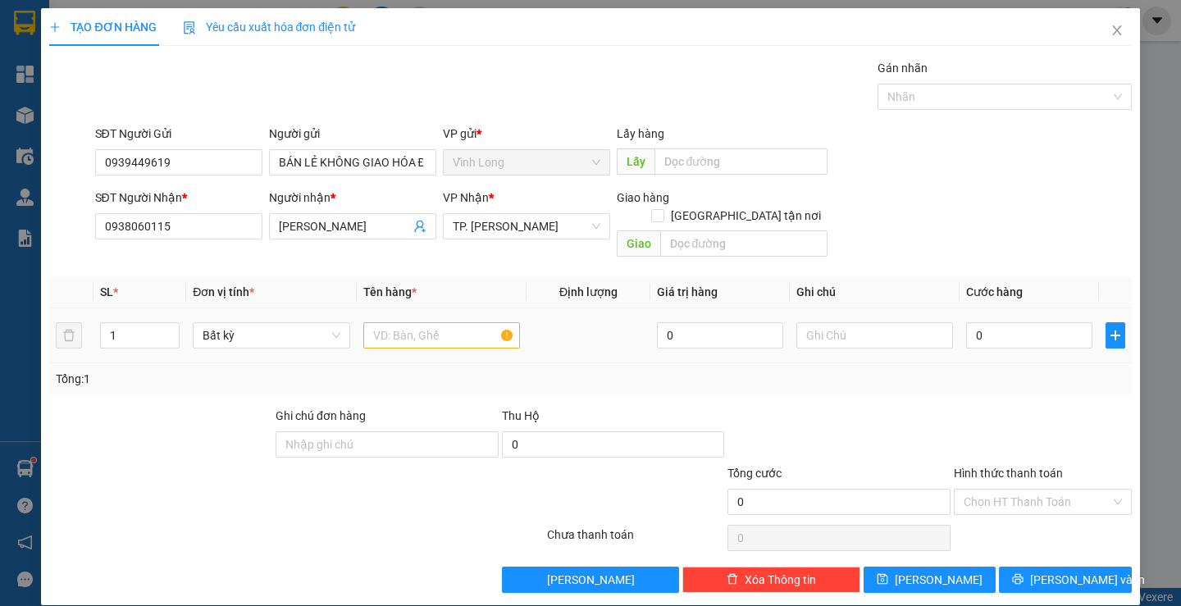
click at [409, 330] on div at bounding box center [441, 335] width 157 height 33
click at [406, 322] on input "text" at bounding box center [441, 335] width 157 height 26
type input "THÙNG DẸP"
type input "THƯ"
click at [981, 235] on div "SĐT Người Nhận * 0938060115 Người nhận * HOÀNG VŨ VP Nhận * TP. [PERSON_NAME] h…" at bounding box center [613, 226] width 1043 height 75
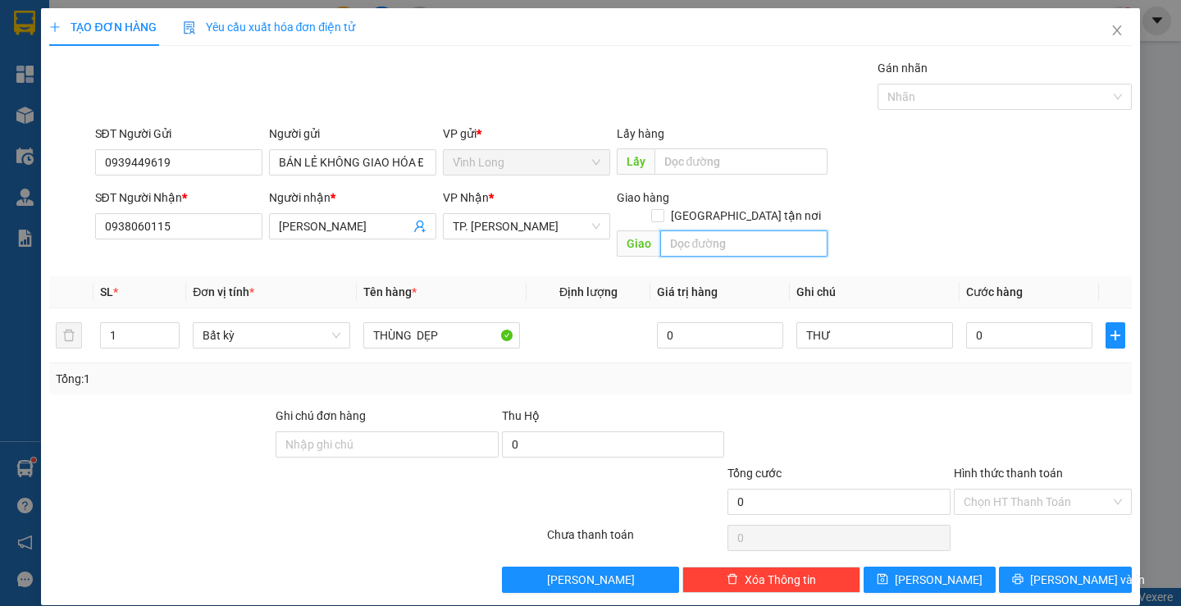
click at [790, 230] on input "text" at bounding box center [743, 243] width 167 height 26
type input "37 ĐƯỜNG SỐ 9 CƯ [GEOGRAPHIC_DATA], PHƯỜNG [GEOGRAPHIC_DATA]"
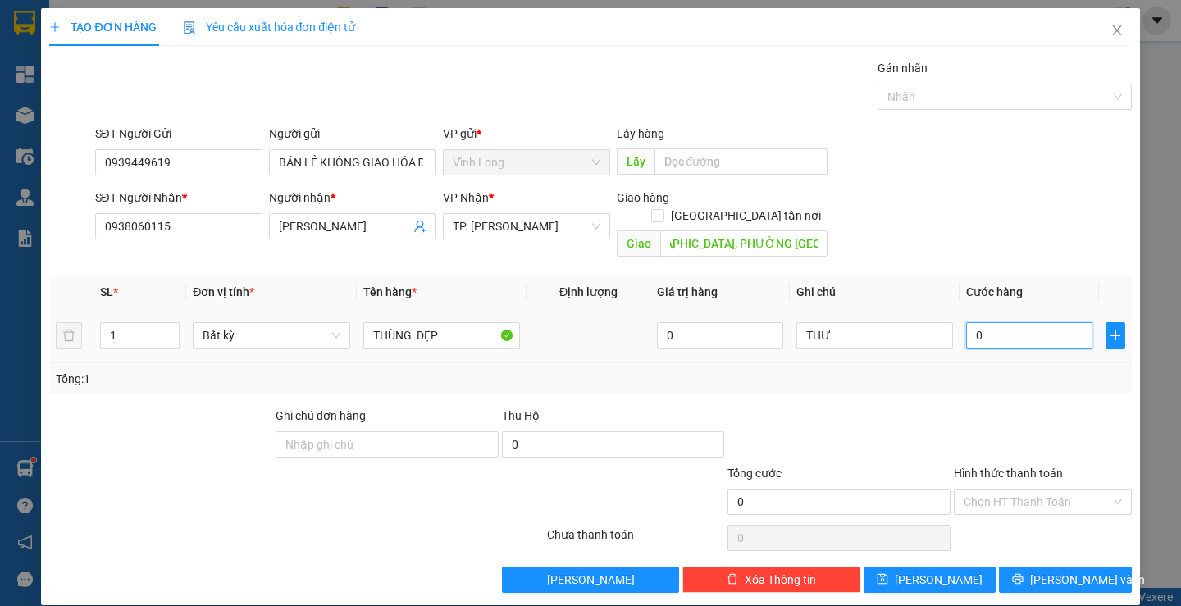
scroll to position [0, 0]
click at [1026, 322] on input "0" at bounding box center [1029, 335] width 126 height 26
type input "1"
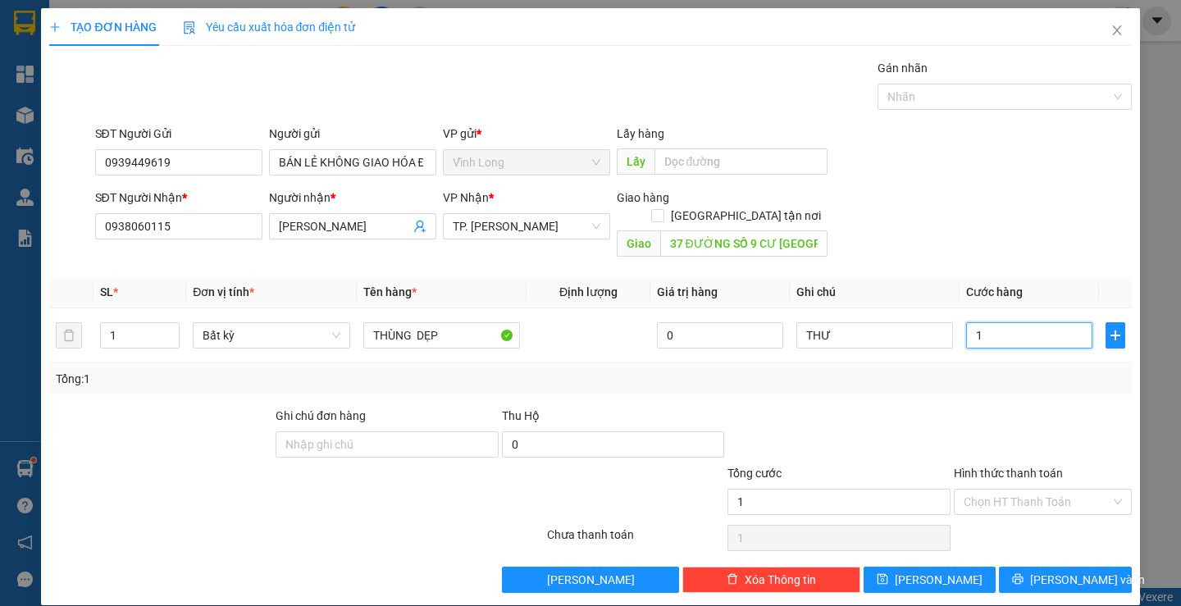
type input "10"
type input "100"
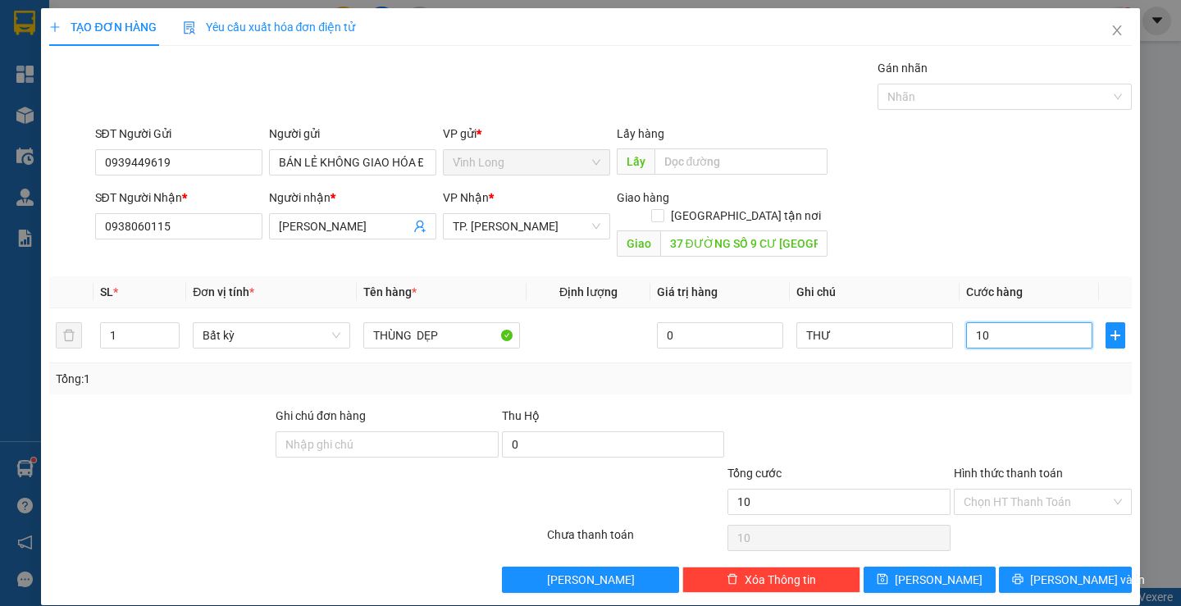
type input "100"
type input "100.000"
click at [1087, 442] on div at bounding box center [1042, 435] width 181 height 57
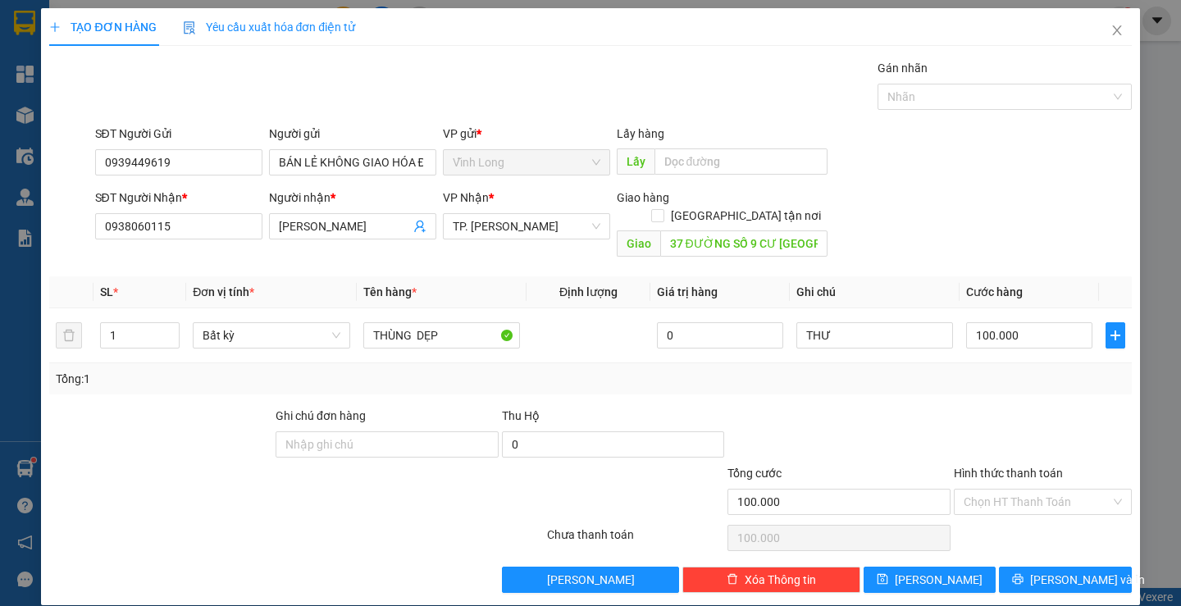
click at [1004, 408] on div at bounding box center [1042, 435] width 181 height 57
click at [911, 322] on input "THƯ" at bounding box center [874, 335] width 157 height 26
type input "THƯ 12H17"
click at [907, 407] on div at bounding box center [839, 435] width 226 height 57
click at [662, 209] on input "[GEOGRAPHIC_DATA] tận nơi" at bounding box center [656, 214] width 11 height 11
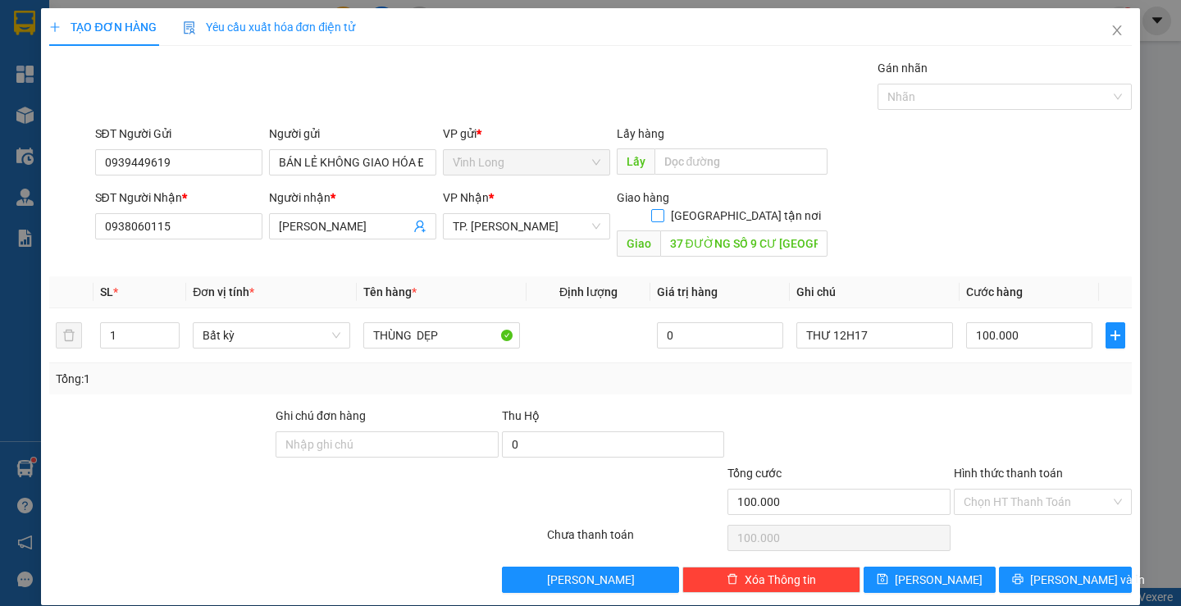
checkbox input "true"
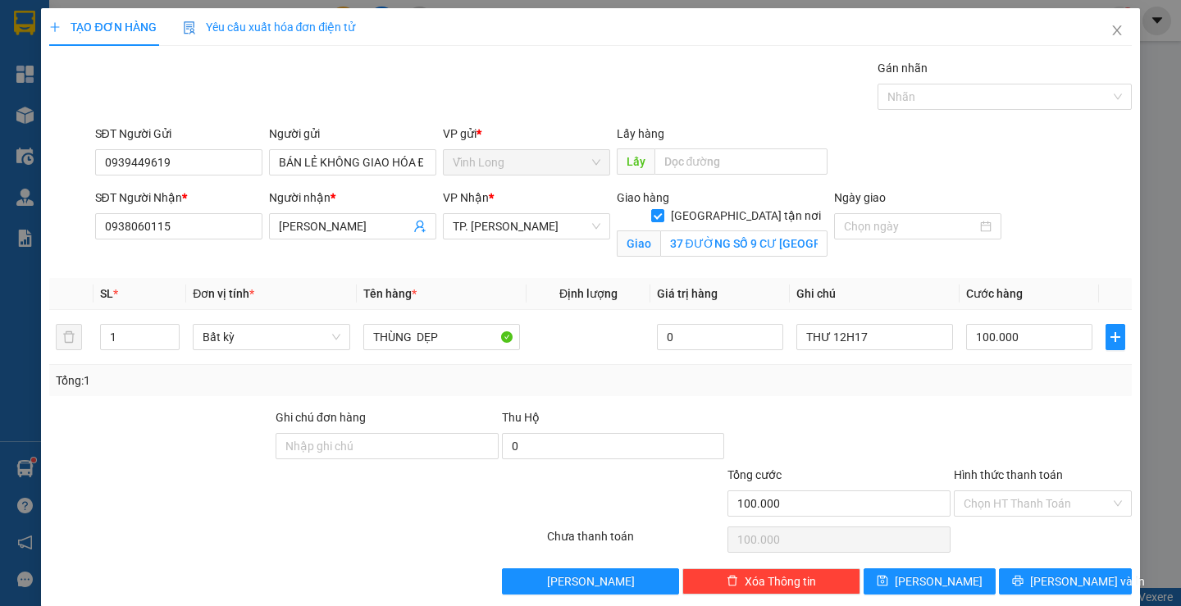
click at [930, 421] on div at bounding box center [839, 436] width 226 height 57
click at [880, 466] on div "Tổng cước" at bounding box center [838, 478] width 223 height 25
click at [870, 339] on input "THƯ 12H17" at bounding box center [874, 337] width 157 height 26
type input "THƯ 12H18"
click at [1019, 504] on input "Hình thức thanh toán" at bounding box center [1036, 503] width 147 height 25
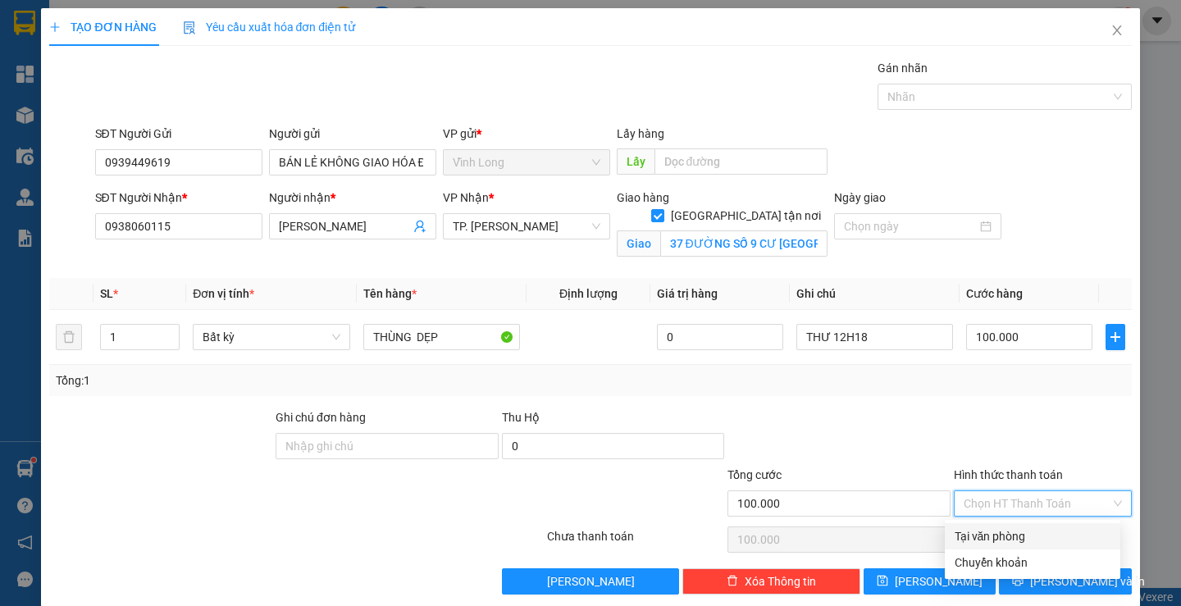
click at [1014, 534] on div "Tại văn phòng" at bounding box center [1032, 536] width 156 height 18
type input "0"
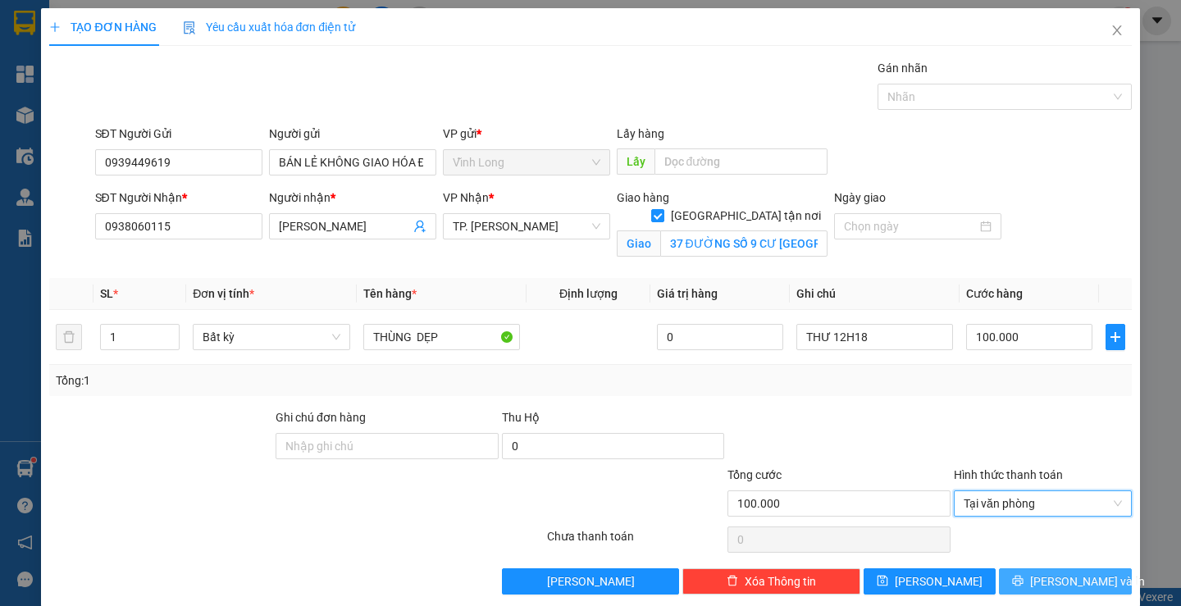
click at [1042, 583] on span "[PERSON_NAME] và In" at bounding box center [1087, 581] width 115 height 18
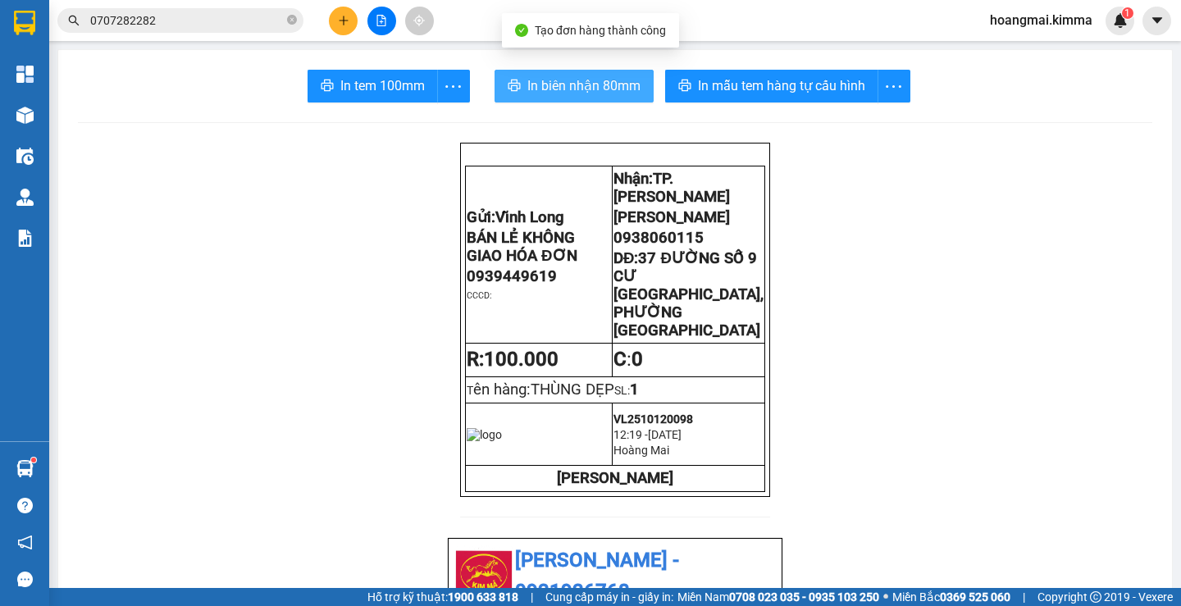
click at [551, 80] on span "In biên nhận 80mm" at bounding box center [583, 85] width 113 height 20
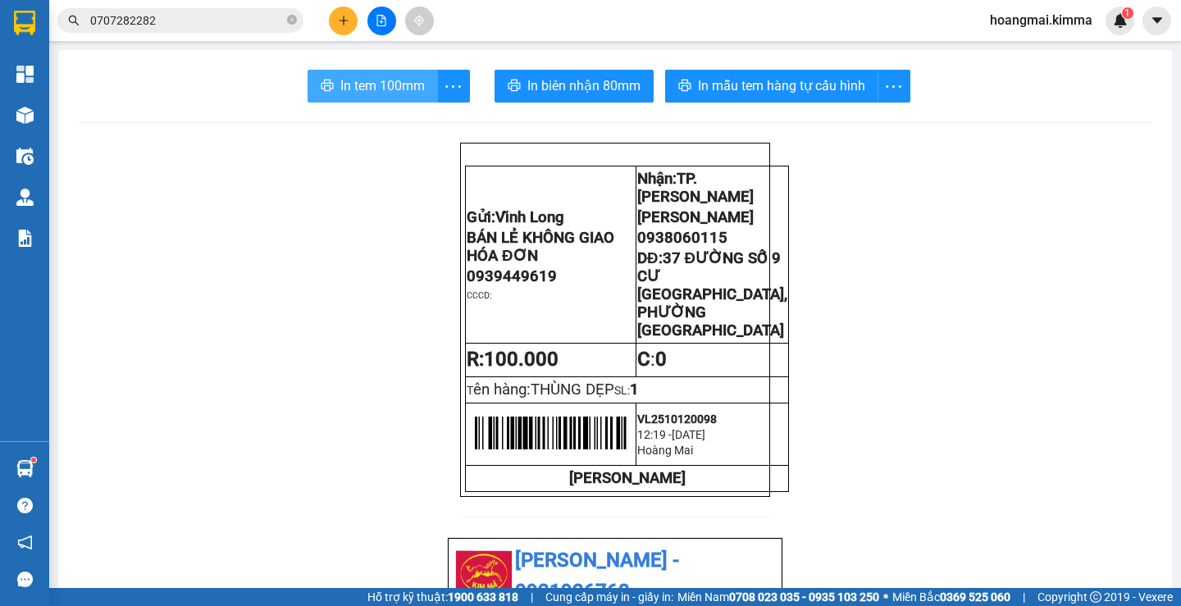
click at [364, 89] on span "In tem 100mm" at bounding box center [382, 85] width 84 height 20
